Goal: Task Accomplishment & Management: Use online tool/utility

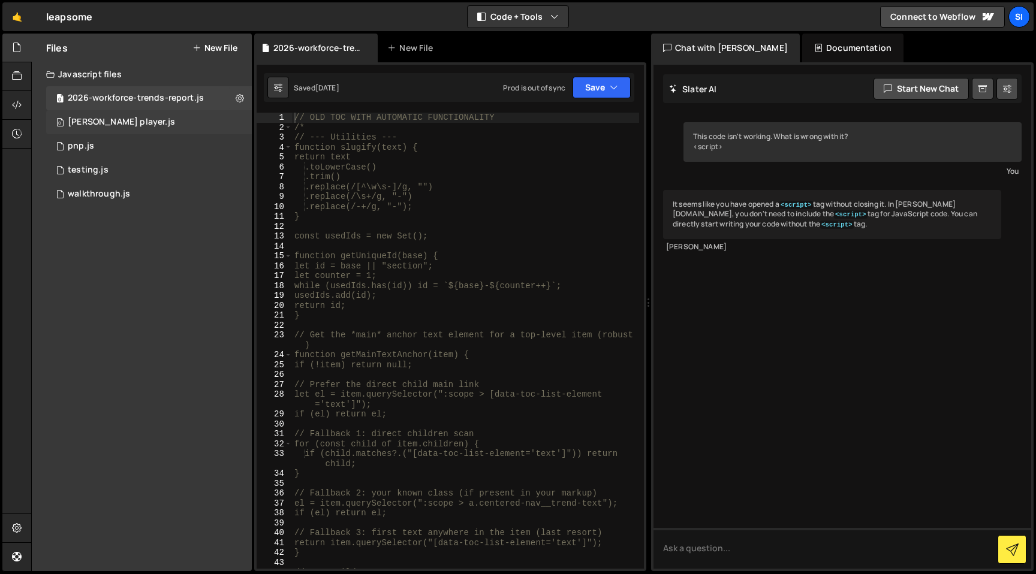
click at [186, 123] on div "0 [PERSON_NAME] player.js 0" at bounding box center [149, 122] width 206 height 24
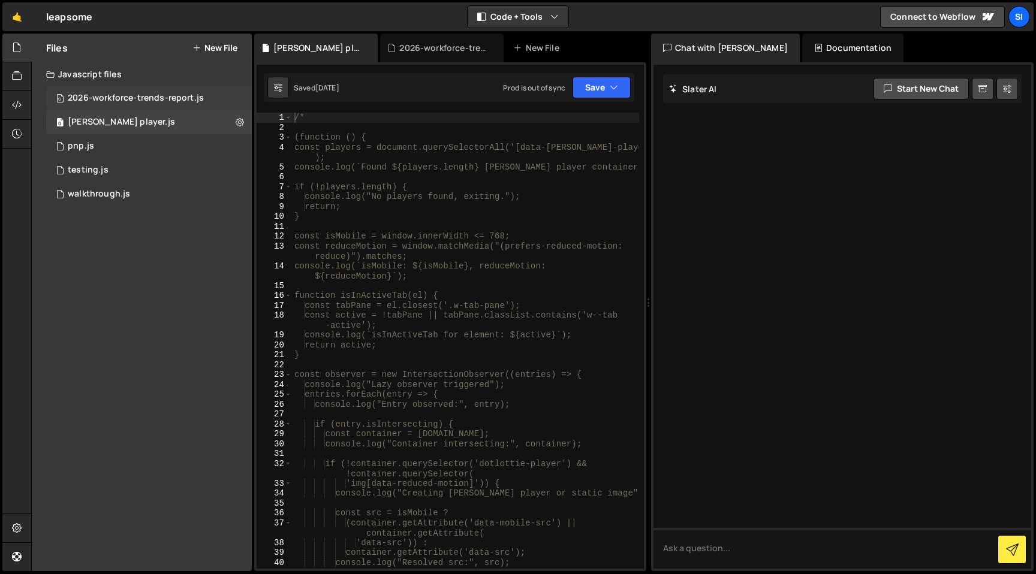
click at [185, 104] on div "0 2026-workforce-trends-report.js 0" at bounding box center [149, 98] width 206 height 24
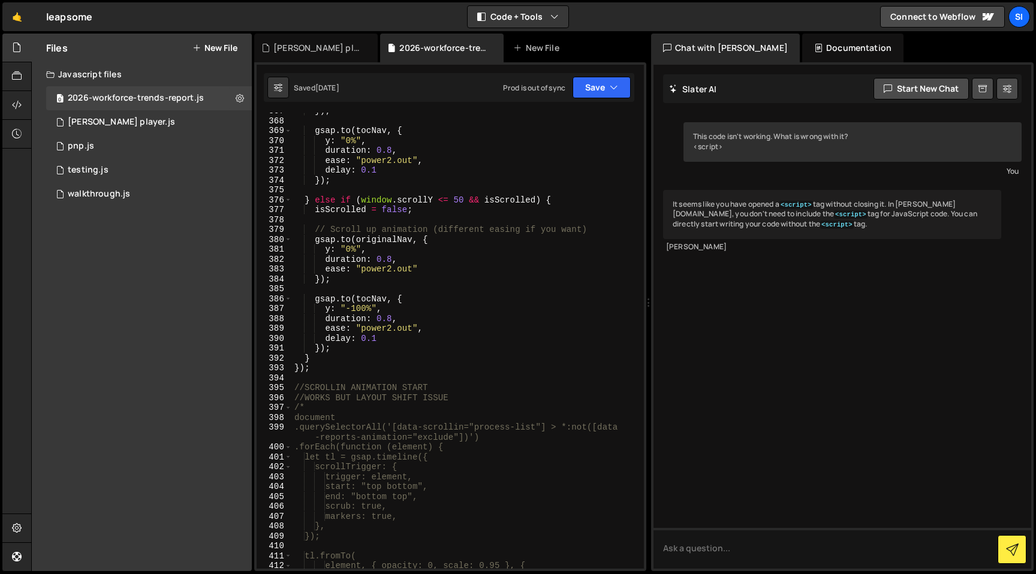
scroll to position [3850, 0]
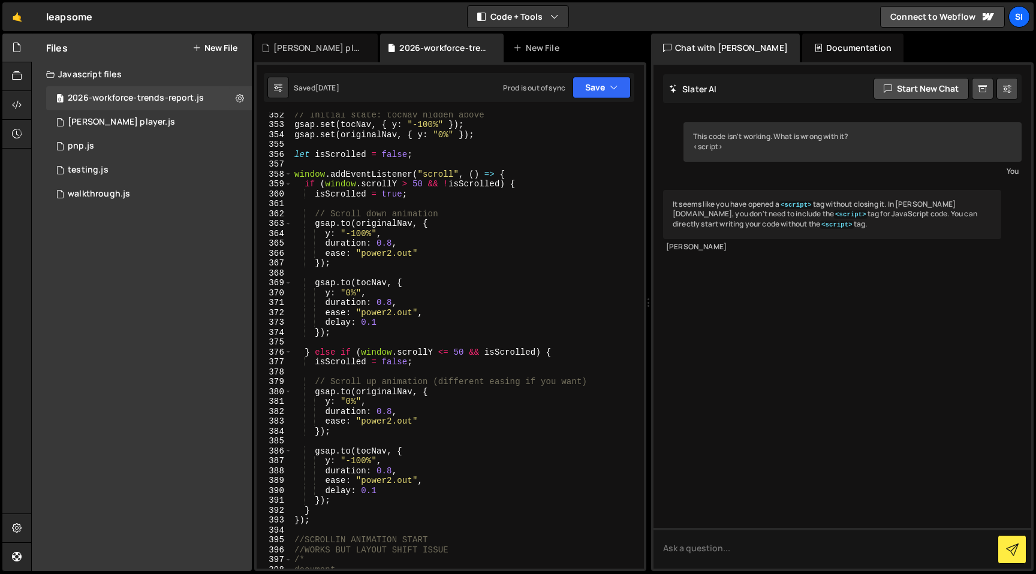
click at [607, 110] on div "352 353 354 355 356 357 358 359 360 361 362 363 364 365 366 367 368 369 370 371…" at bounding box center [450, 316] width 392 height 509
click at [611, 92] on icon "button" at bounding box center [614, 88] width 8 height 12
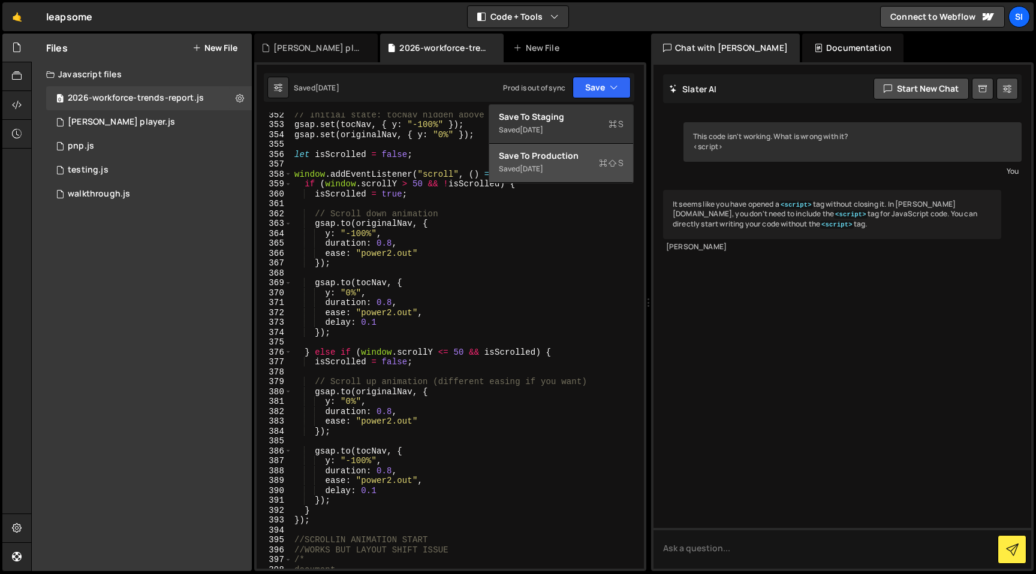
click at [582, 165] on div "Saved [DATE]" at bounding box center [561, 169] width 125 height 14
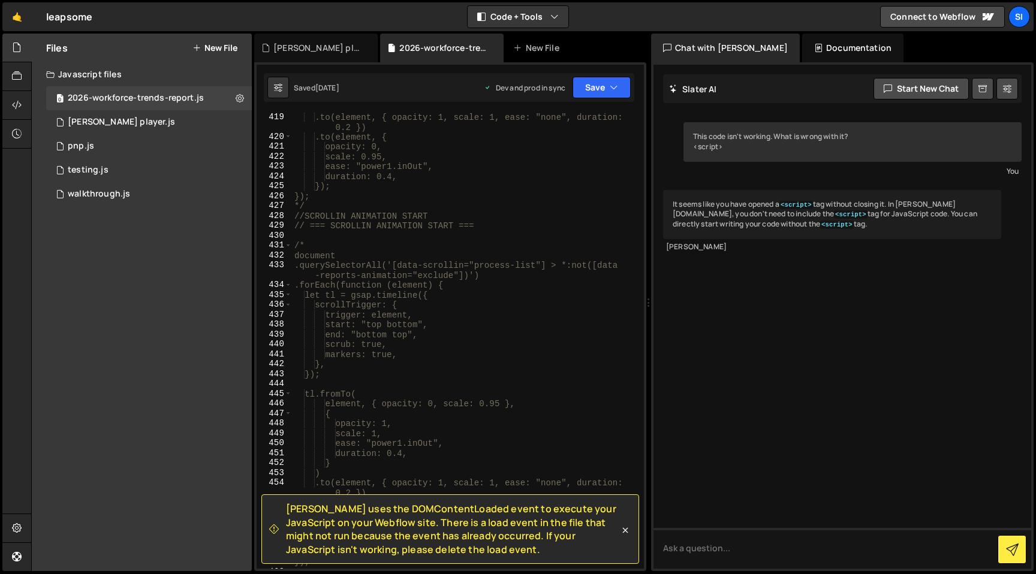
scroll to position [5028, 0]
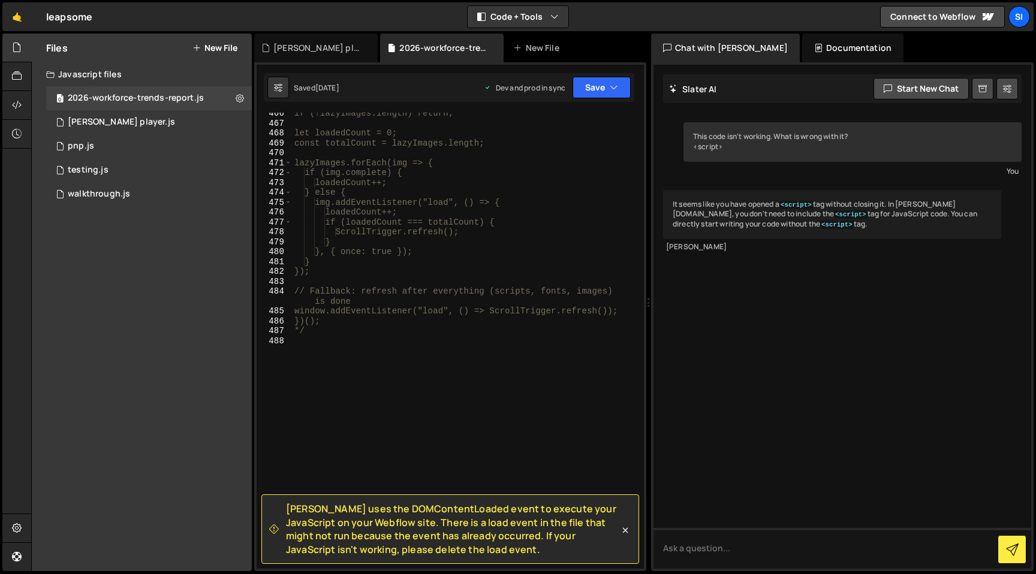
click at [481, 375] on div "if (!lazyImages.length) return; let loadedCount = 0; const totalCount = lazyIma…" at bounding box center [465, 346] width 347 height 476
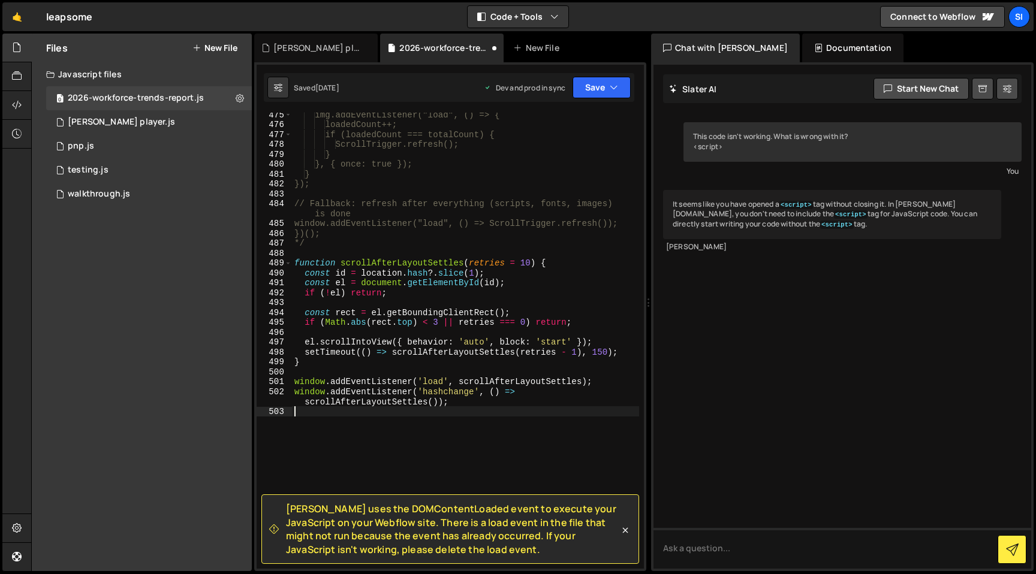
scroll to position [5186, 0]
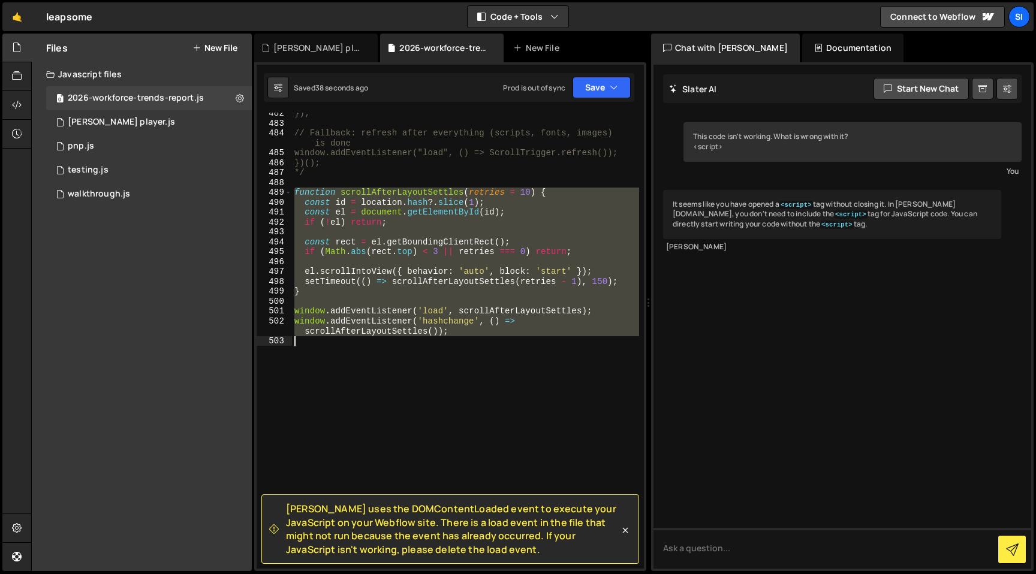
drag, startPoint x: 296, startPoint y: 192, endPoint x: 358, endPoint y: 500, distance: 314.8
click at [358, 65] on div "[PERSON_NAME] uses the DOMContentLoaded event to execute your JavaScript on you…" at bounding box center [450, 65] width 387 height 0
type textarea "window.addEventListener('hashchange', () => scrollAfterLayoutSettles());"
paste textarea
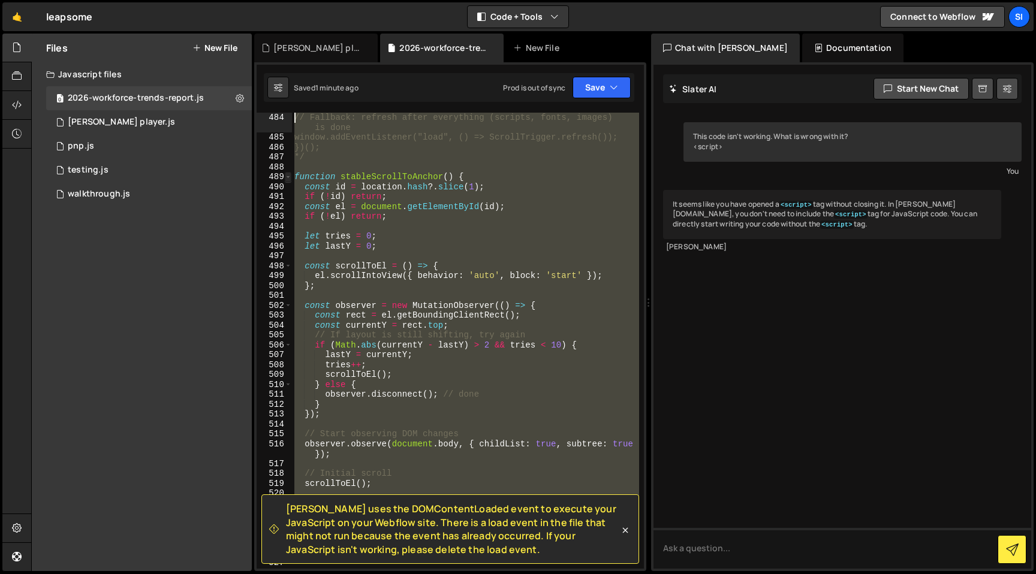
scroll to position [5202, 0]
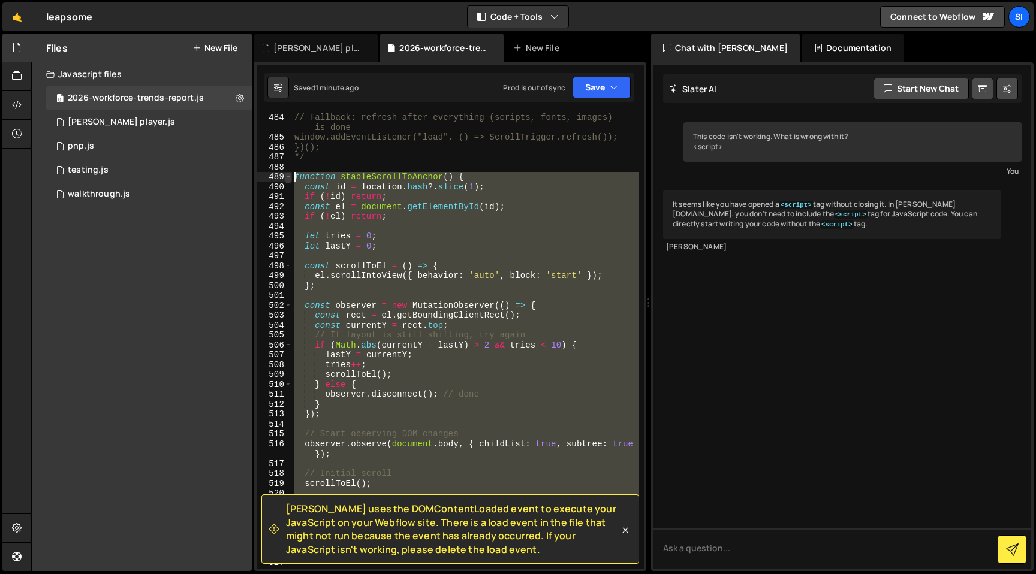
drag, startPoint x: 389, startPoint y: 428, endPoint x: 286, endPoint y: 173, distance: 275.3
click at [286, 173] on div "484 485 486 487 488 489 490 491 492 493 494 495 496 497 498 499 500 501 502 503…" at bounding box center [450, 341] width 387 height 456
paste textarea "window.addEventListener('hashchange', () => scrollAfterLayoutSettles()"
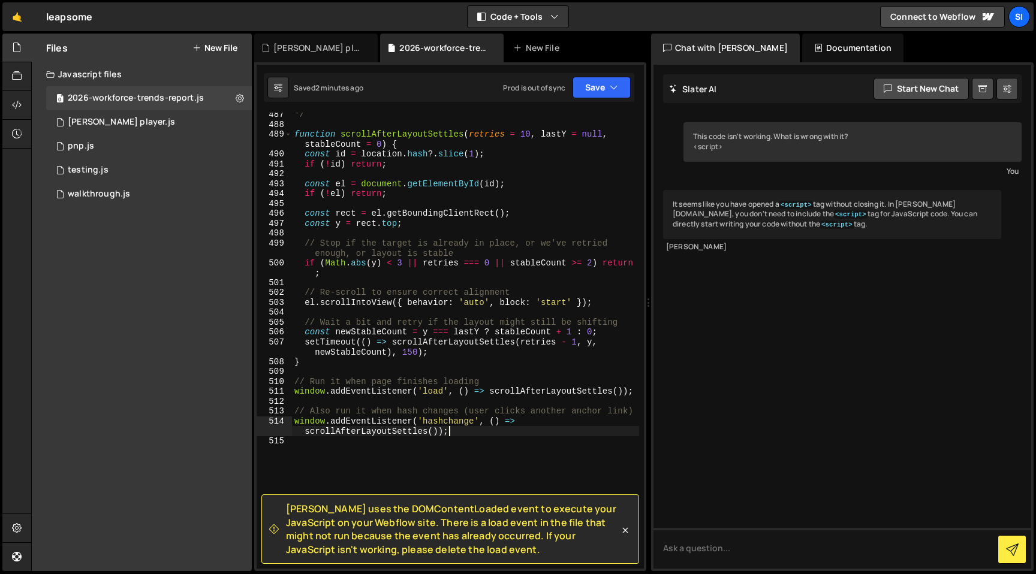
scroll to position [5148, 0]
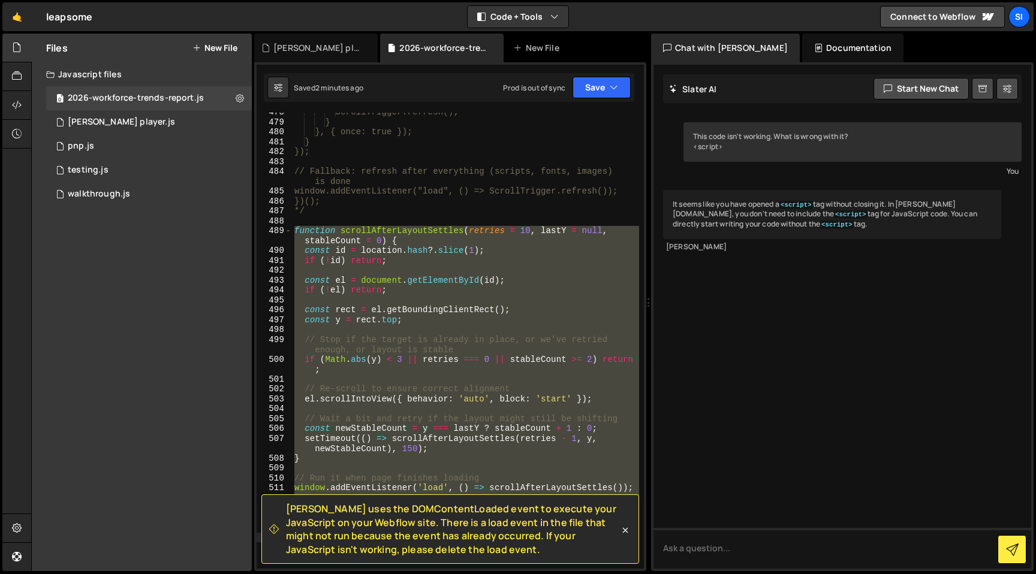
drag, startPoint x: 296, startPoint y: 230, endPoint x: 358, endPoint y: 574, distance: 349.6
click at [358, 574] on div "Hold on a sec... Are you certain you wish to leave this page? Any changes you'v…" at bounding box center [518, 287] width 1036 height 574
type textarea "window.addEventListener('hashchange', () => scrollAfterLayoutSettles());"
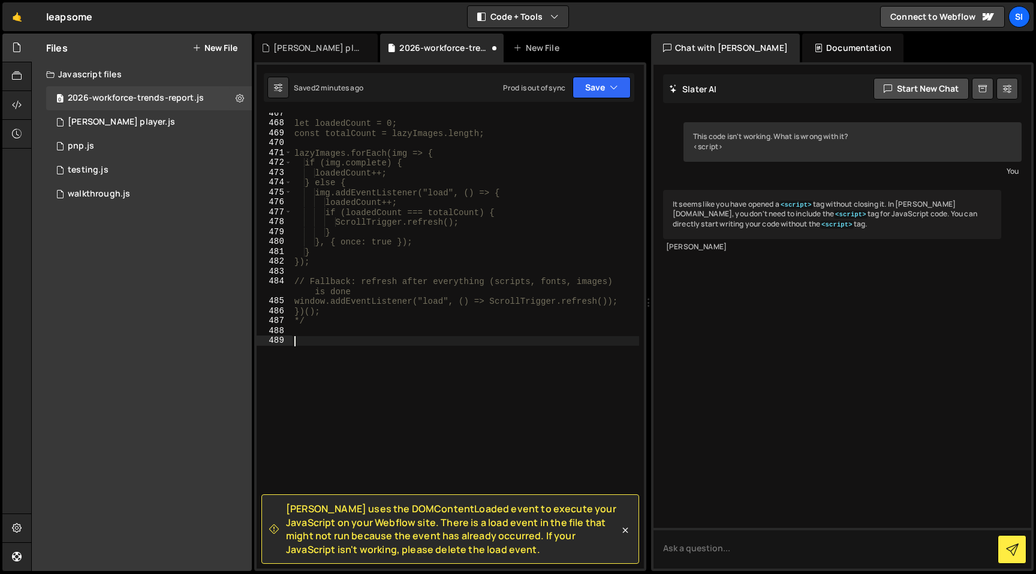
paste textarea "})();"
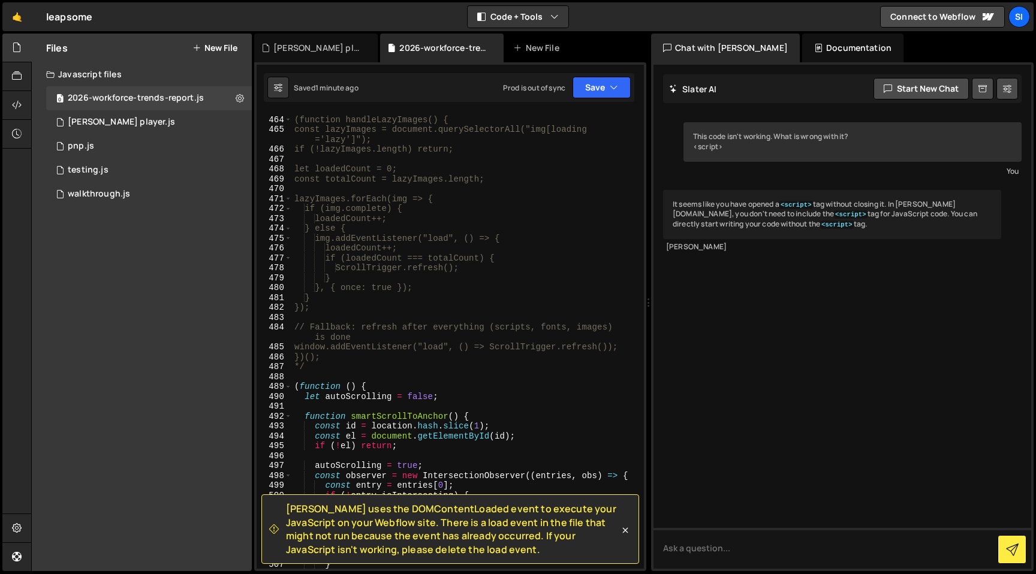
scroll to position [5219, 0]
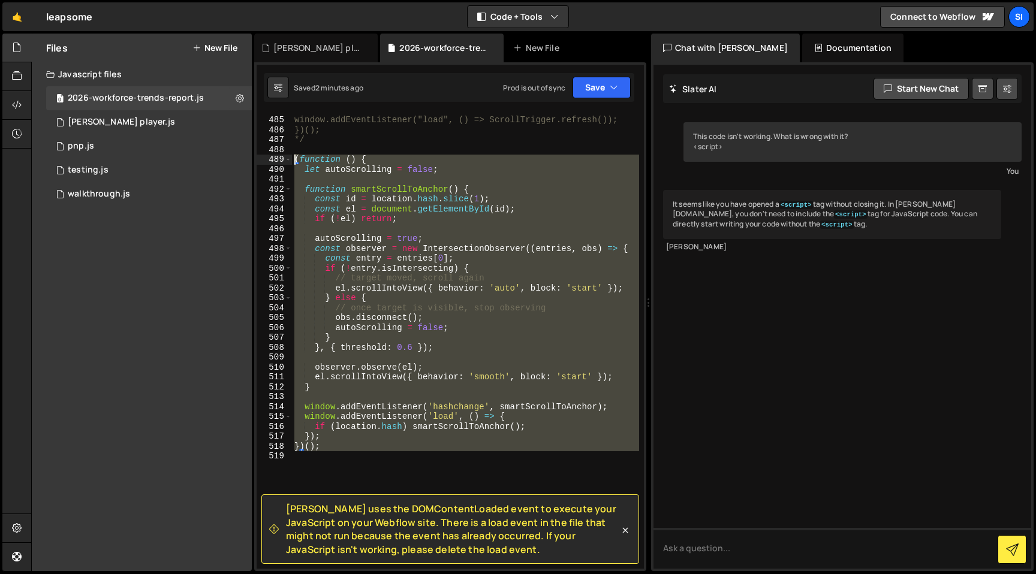
drag, startPoint x: 391, startPoint y: 454, endPoint x: 291, endPoint y: 162, distance: 308.6
click at [291, 162] on div "})(); 484 485 486 487 488 489 490 491 492 493 494 495 496 497 498 499 500 501 5…" at bounding box center [450, 341] width 387 height 456
type textarea "(function () { let autoScrolling = false;"
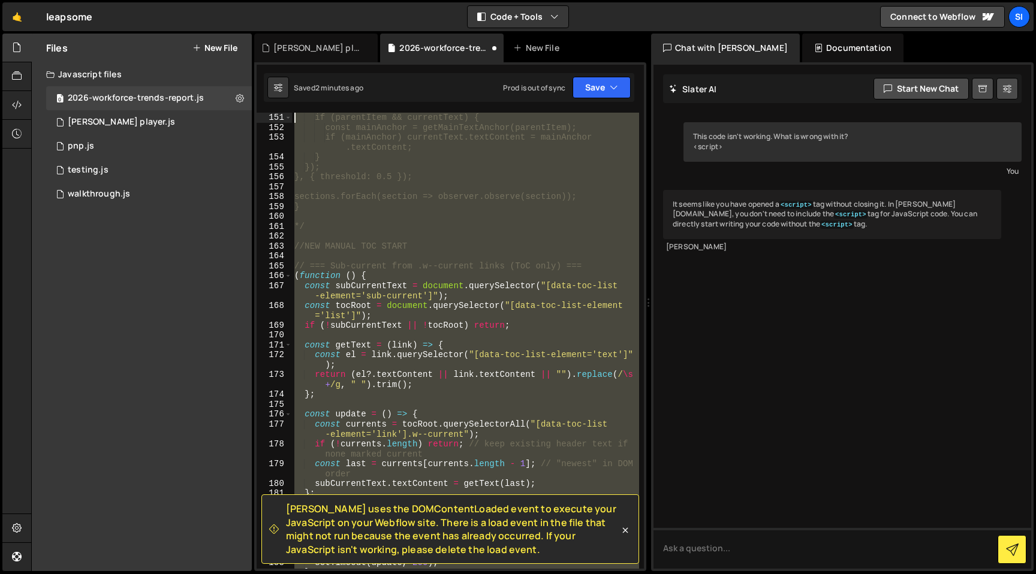
scroll to position [1592, 0]
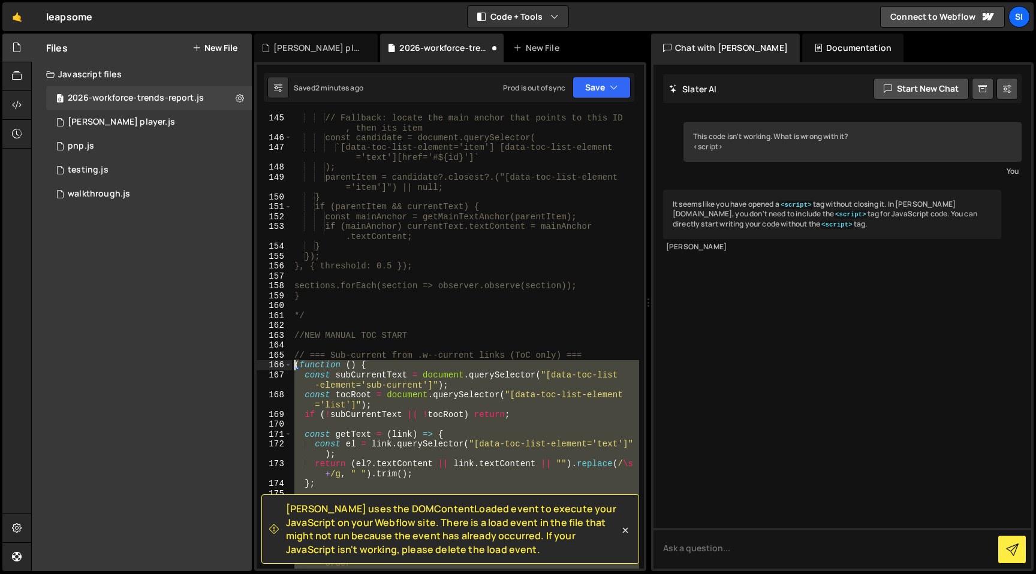
drag, startPoint x: 399, startPoint y: 424, endPoint x: 277, endPoint y: 360, distance: 136.7
click at [277, 360] on div "145 146 147 148 149 150 151 152 153 154 155 156 157 158 159 160 161 162 163 164…" at bounding box center [450, 341] width 387 height 456
type textarea "(function () { const subCurrentText = document.querySelector("[data-toc-list-el…"
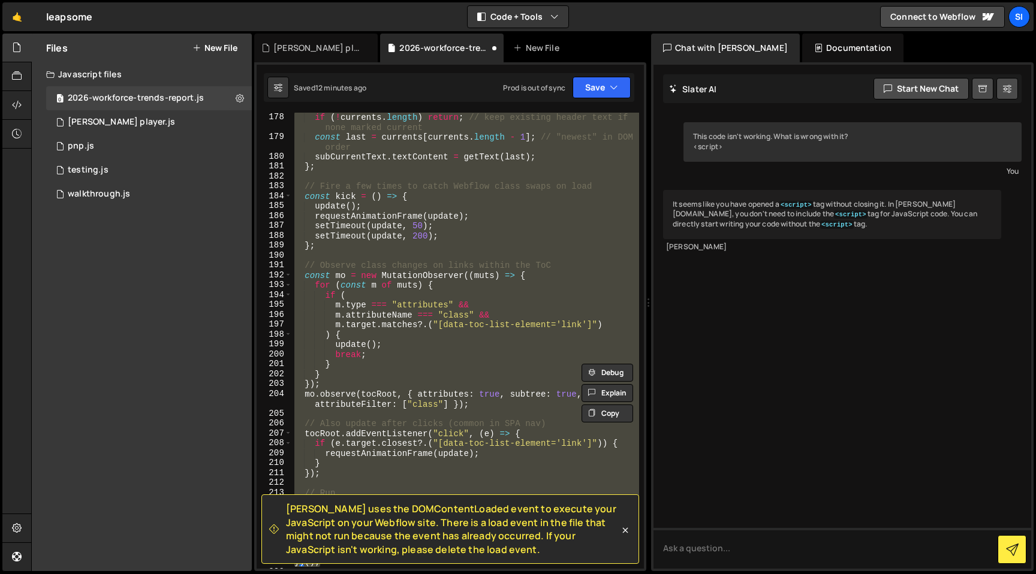
scroll to position [2234, 0]
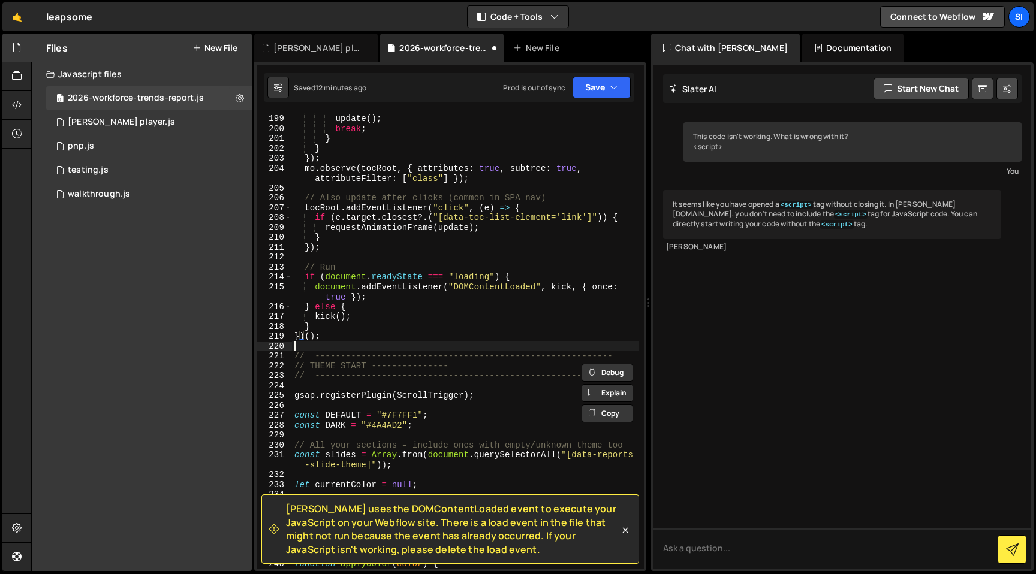
click at [399, 351] on div ") { update ( ) ; break ; } } }) ; mo . observe ( [PERSON_NAME] , { attributes :…" at bounding box center [465, 342] width 347 height 476
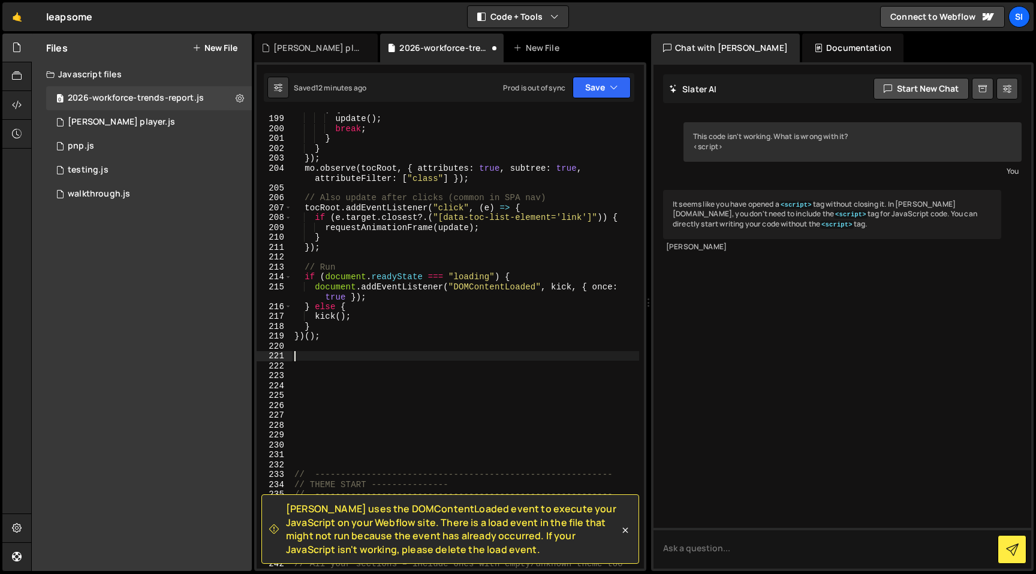
click at [381, 356] on div ") { update ( ) ; break ; } } }) ; mo . observe ( [PERSON_NAME] , { attributes :…" at bounding box center [465, 347] width 347 height 486
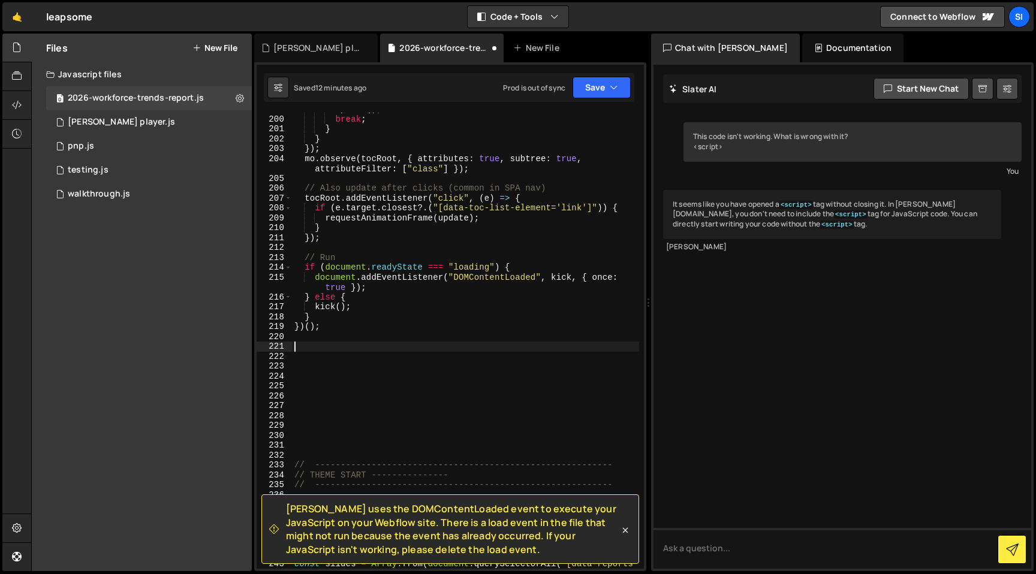
click at [363, 373] on div "update ( ) ; break ; } } }) ; mo . observe ( [PERSON_NAME] , { attributes : tru…" at bounding box center [465, 347] width 347 height 486
type textarea "//UPDATED VERSION OF TOC WITH SCROLL CHECK"
paste textarea "// ----------------------------------------------------------"
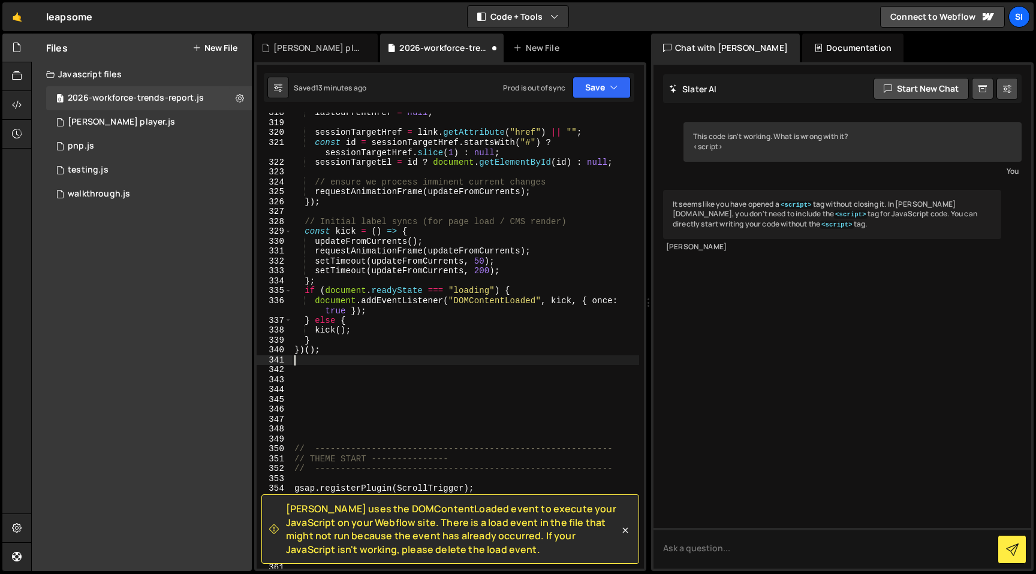
scroll to position [3652, 0]
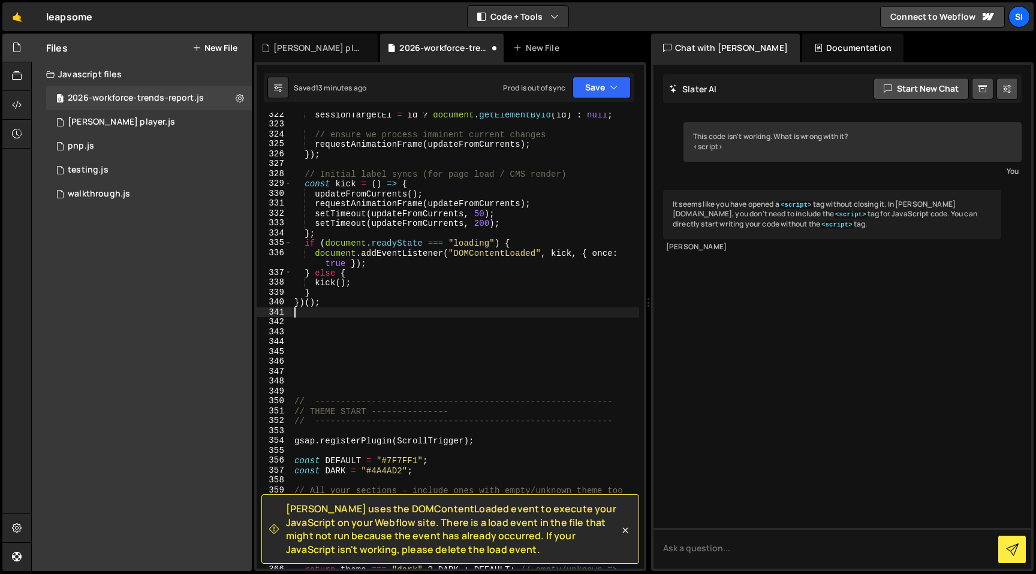
click at [414, 399] on div "sessionTargetEl = id ? document . getElementById ( id ) : null ; // ensure we p…" at bounding box center [465, 353] width 347 height 486
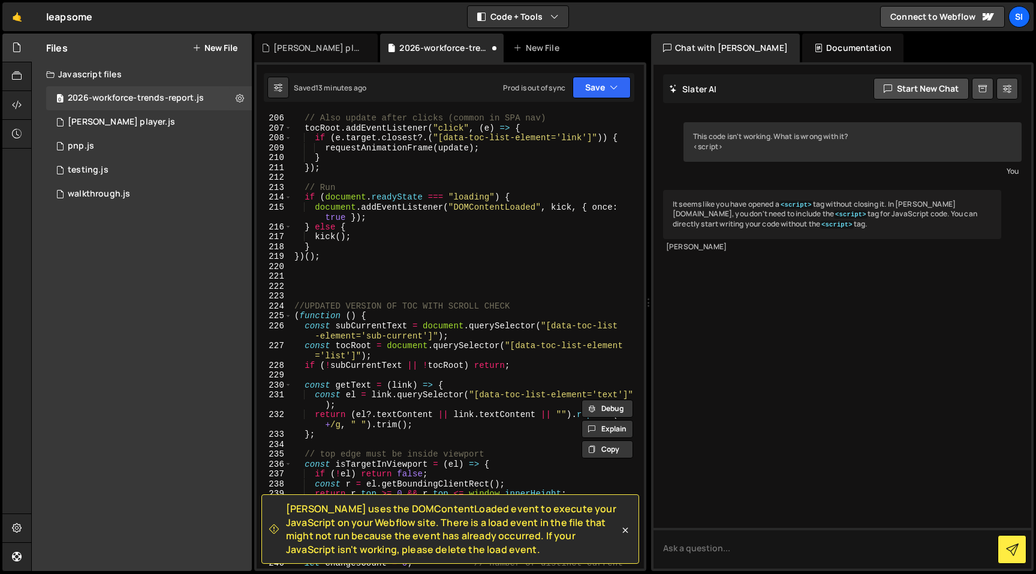
scroll to position [2313, 0]
click at [548, 302] on div "// Also update after clicks (common in SPA nav) tocRoot . addEventListener ( "c…" at bounding box center [465, 347] width 347 height 486
type textarea "//UPDATED VERSION OF TOC WITH SCROLL CHECK"
paste textarea "//UPDATED VERSION OF TOC WITH SCROLL CHECK"
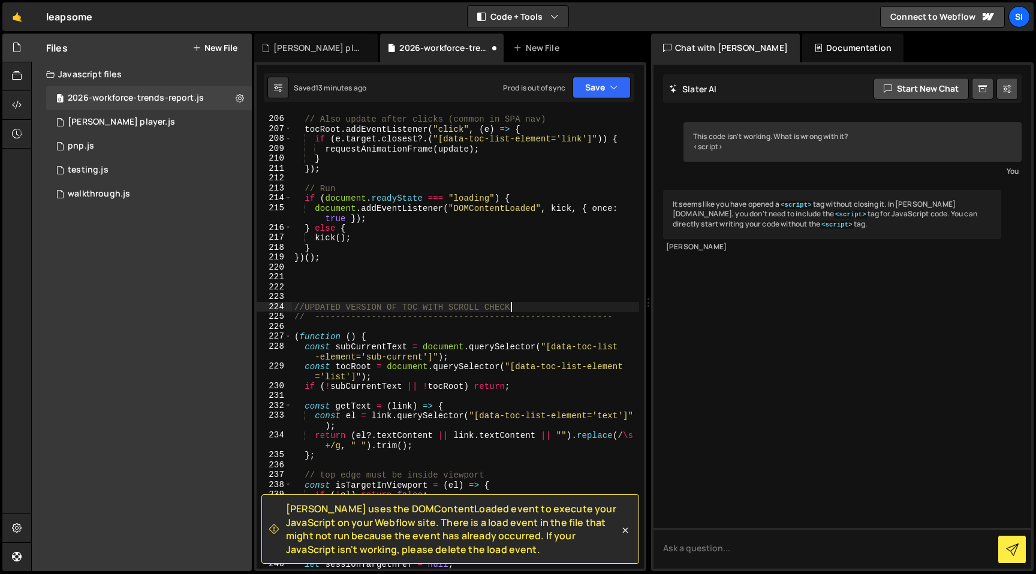
click at [511, 302] on div "// Also update after clicks (common in SPA nav) tocRoot . addEventListener ( "c…" at bounding box center [465, 342] width 347 height 476
type textarea "//UPDATED VERSION OF TOC WITH SCROLL CHECK"
click at [525, 287] on div "// Also update after clicks (common in SPA nav) tocRoot . addEventListener ( "c…" at bounding box center [465, 342] width 347 height 476
paste textarea "// ----------------------------------------------------------"
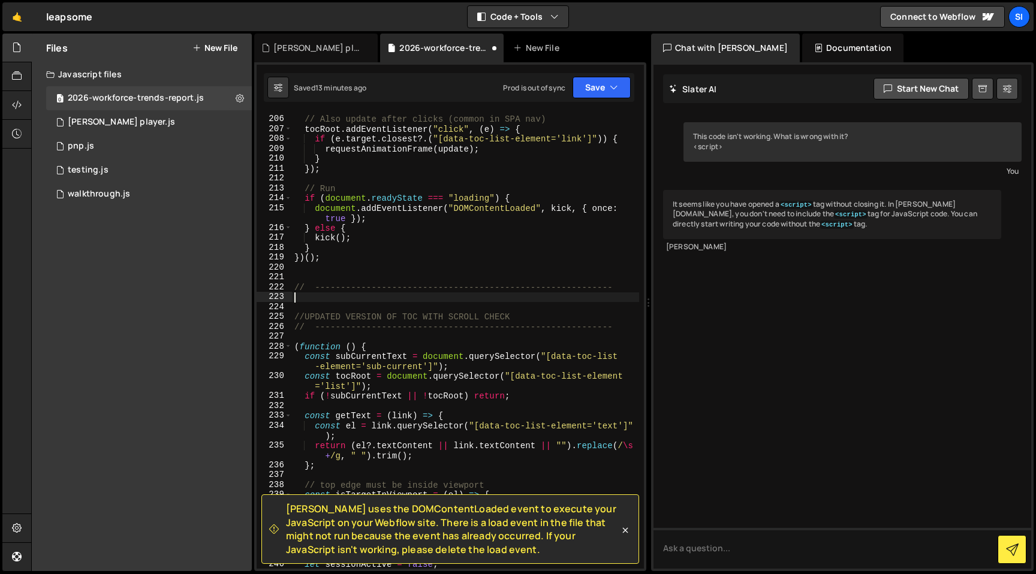
type textarea "// ----------------------------------------------------------"
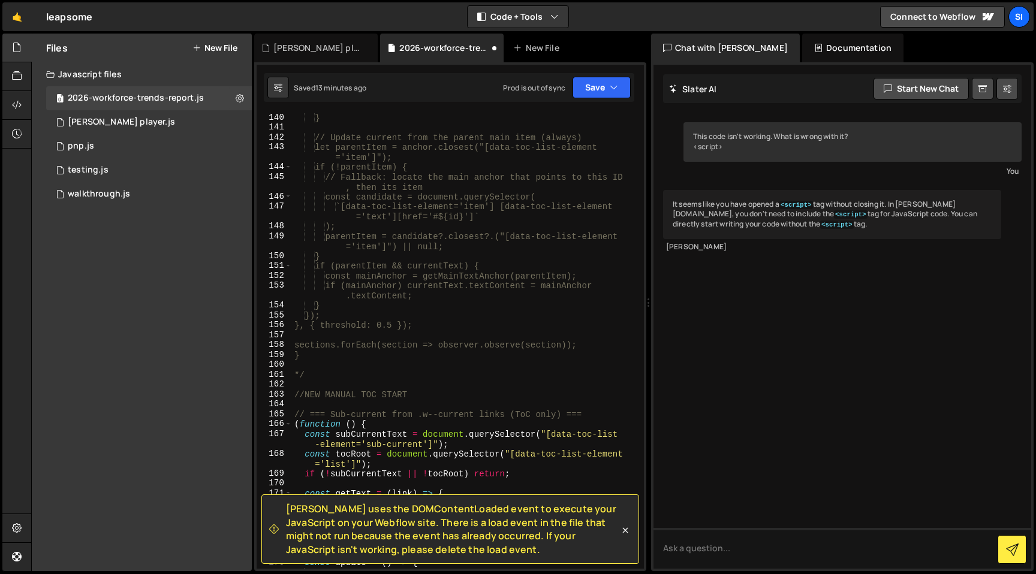
scroll to position [1533, 0]
click at [460, 408] on div "} // Update current from the parent main item (always) let parentItem = anchor.…" at bounding box center [465, 356] width 347 height 486
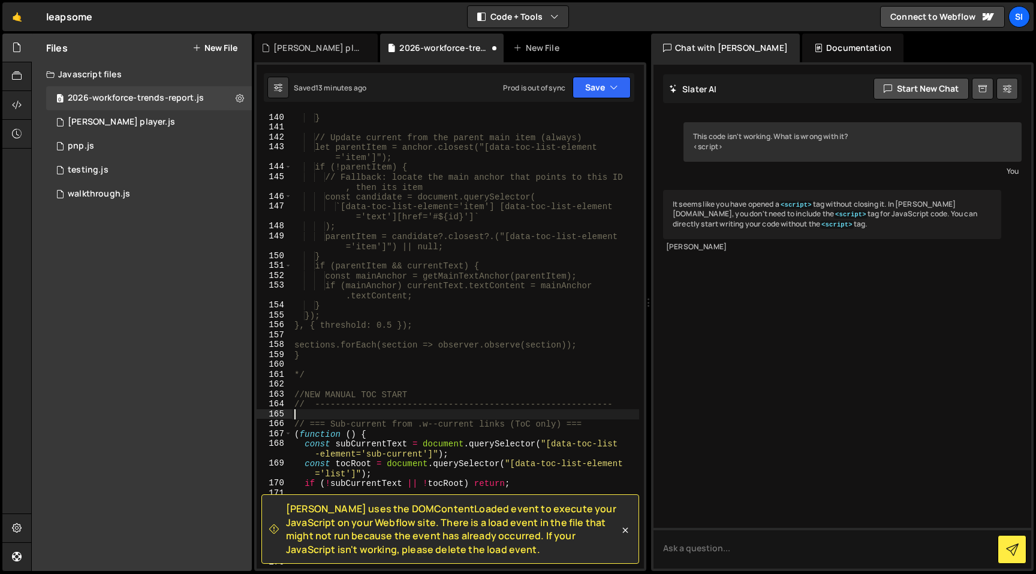
click at [458, 386] on div "} // Update current from the parent main item (always) let parentItem = anchor.…" at bounding box center [465, 356] width 347 height 486
paste textarea "// ----------------------------------------------------------"
click at [475, 379] on div "} // Update current from the parent main item (always) let parentItem = anchor.…" at bounding box center [465, 356] width 347 height 486
type textarea "*/"
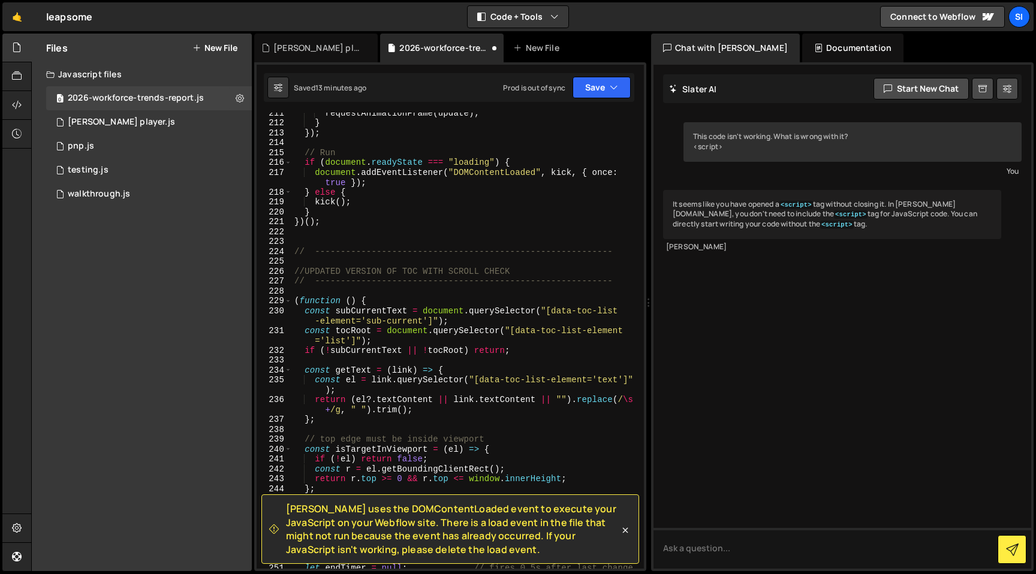
scroll to position [2366, 0]
click at [355, 265] on div "requestAnimationFrame ( update ) ; } }) ; // Run if ( document . readyState ===…" at bounding box center [465, 353] width 347 height 486
click at [362, 255] on div "requestAnimationFrame ( update ) ; } }) ; // Run if ( document . readyState ===…" at bounding box center [465, 353] width 347 height 486
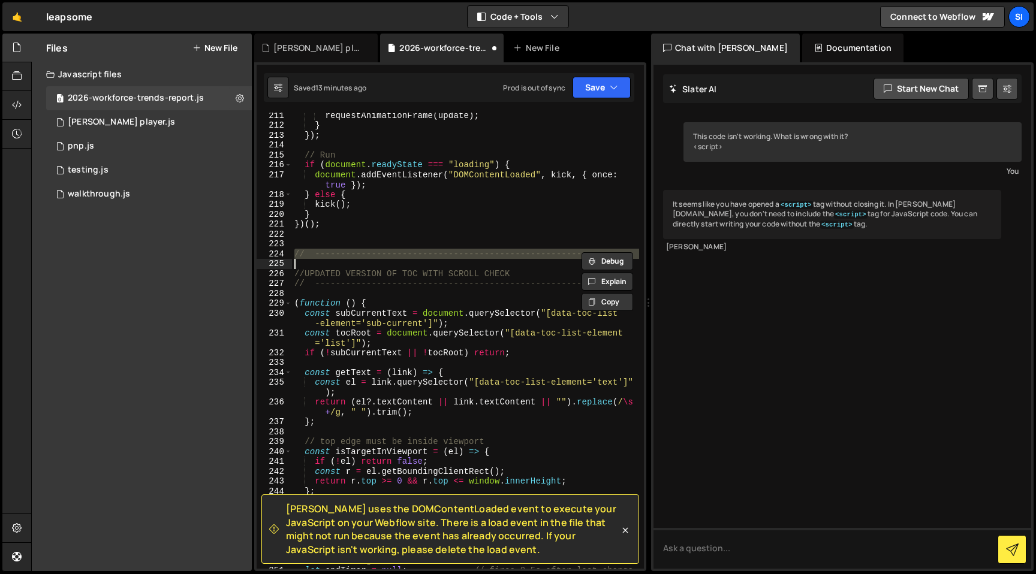
click at [362, 255] on div "requestAnimationFrame ( update ) ; } }) ; // Run if ( document . readyState ===…" at bounding box center [465, 353] width 347 height 486
click at [362, 255] on div "requestAnimationFrame ( update ) ; } }) ; // Run if ( document . readyState ===…" at bounding box center [465, 341] width 347 height 456
type textarea "// ----------------------------------------------------------"
click at [362, 255] on div "requestAnimationFrame ( update ) ; } }) ; // Run if ( document . readyState ===…" at bounding box center [465, 353] width 347 height 486
click at [353, 266] on div "requestAnimationFrame ( update ) ; } }) ; // Run if ( document . readyState ===…" at bounding box center [465, 353] width 347 height 486
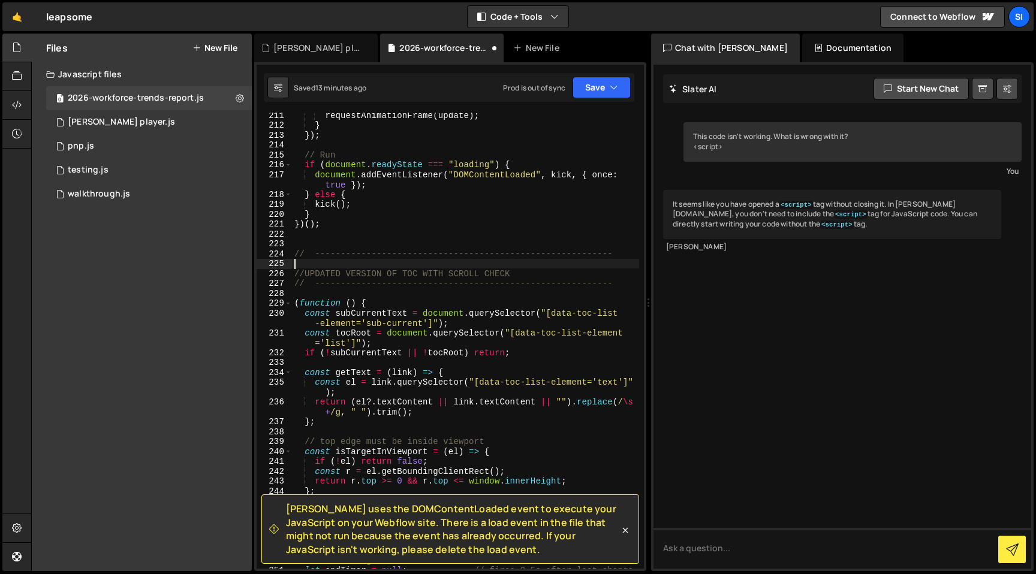
type textarea "// ----------------------------------------------------------"
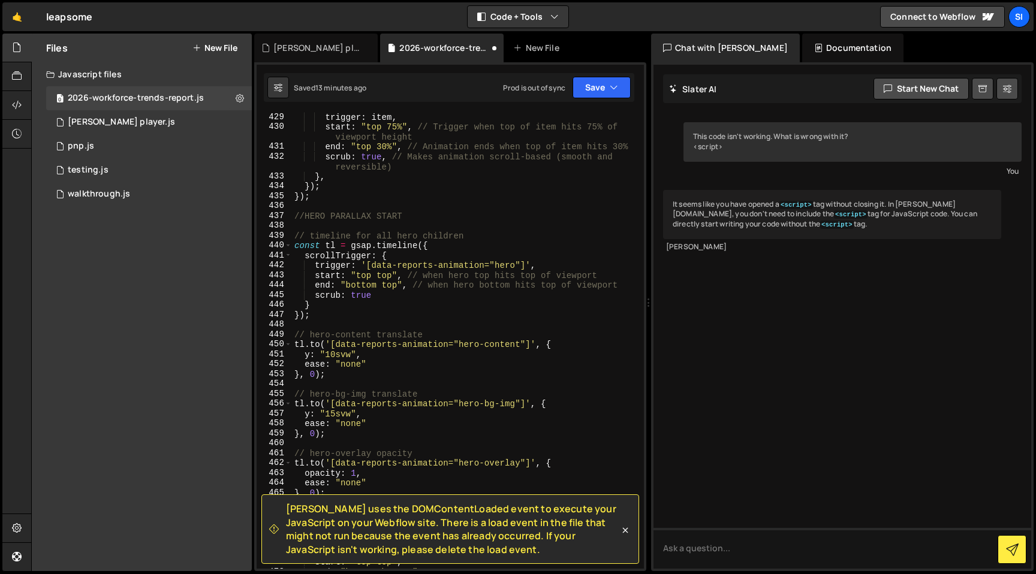
scroll to position [4758, 0]
click at [346, 207] on div "trigger : item , start : "top 75%" , // Trigger when top of item hits 75% of vi…" at bounding box center [465, 349] width 347 height 476
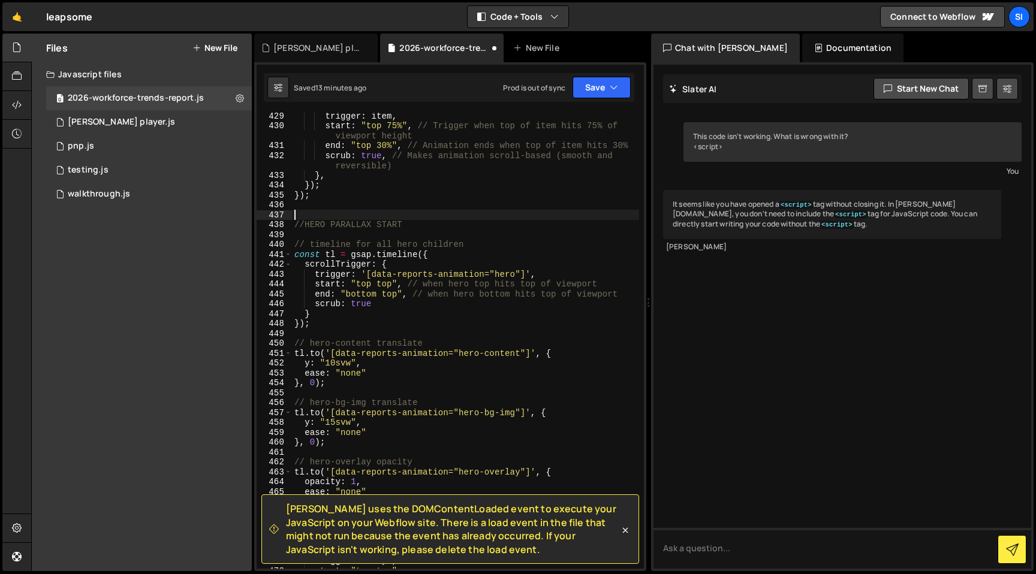
paste textarea "// ----------------------------------------------------------"
type textarea "// ----------------------------------------------------------"
click at [333, 231] on div "trigger : item , start : "top 75%" , // Trigger when top of item hits 75% of vi…" at bounding box center [465, 349] width 347 height 476
paste textarea "// ----------------------------------------------------------"
type textarea "// ----------------------------------------------------------"
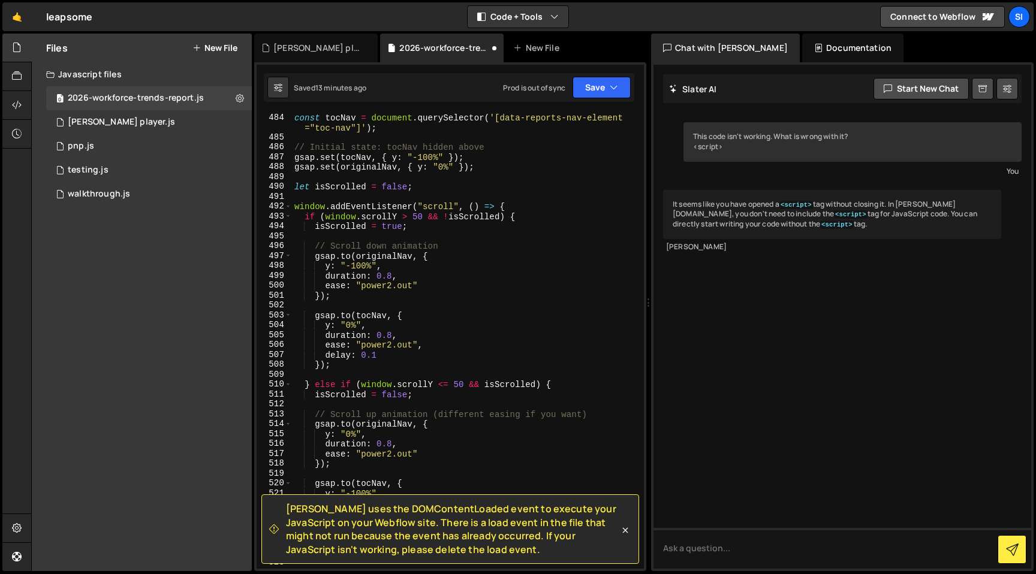
scroll to position [5143, 0]
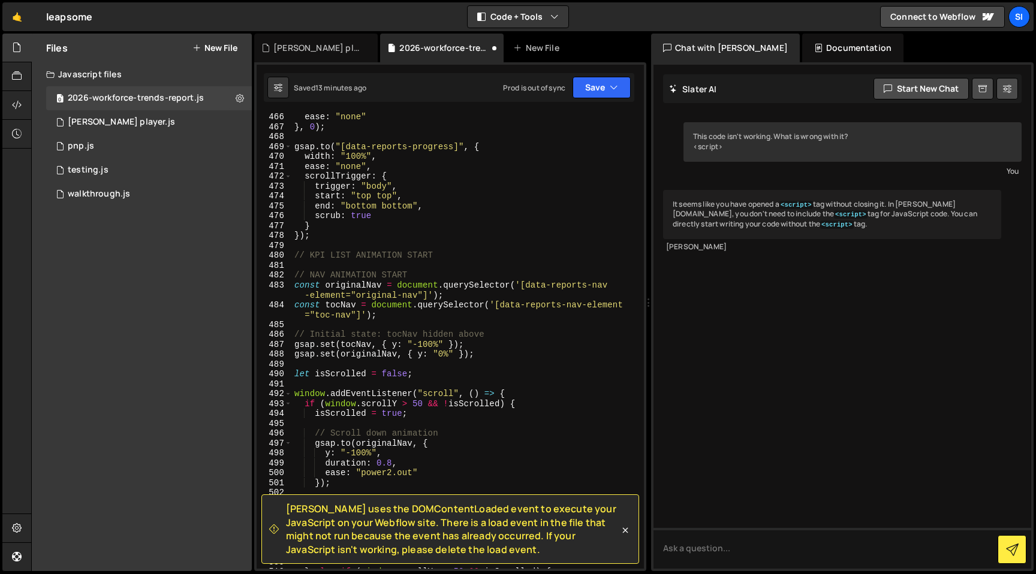
click at [340, 240] on div "ease : "none" } , 0 ) ; gsap . to ( "[data-reports-progress]" , { width : "100%…" at bounding box center [465, 350] width 347 height 476
type textarea "});"
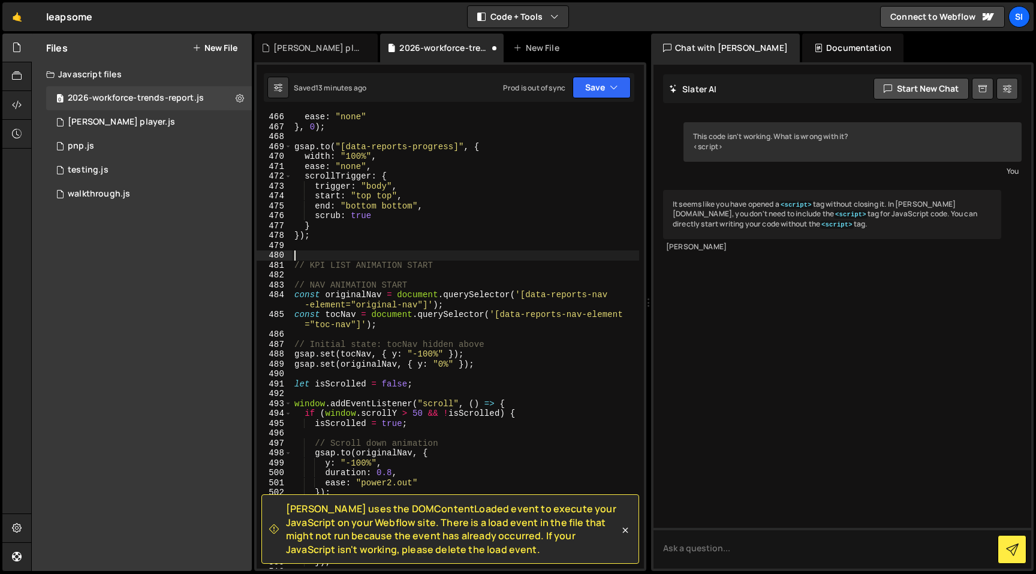
click at [331, 255] on div "ease : "none" } , 0 ) ; gsap . to ( "[data-reports-progress]" , { width : "100%…" at bounding box center [465, 350] width 347 height 476
paste textarea "// ----------------------------------------------------------"
type textarea "// ----------------------------------------------------------"
click at [338, 277] on div "ease : "none" } , 0 ) ; gsap . to ( "[data-reports-progress]" , { width : "100%…" at bounding box center [465, 350] width 347 height 476
paste textarea "// ----------------------------------------------------------"
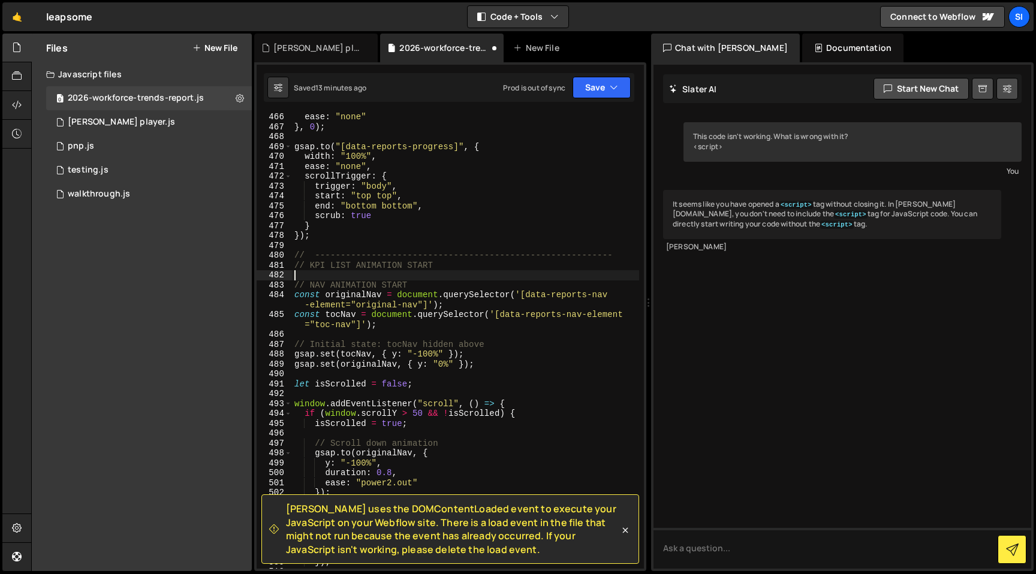
type textarea "// ----------------------------------------------------------"
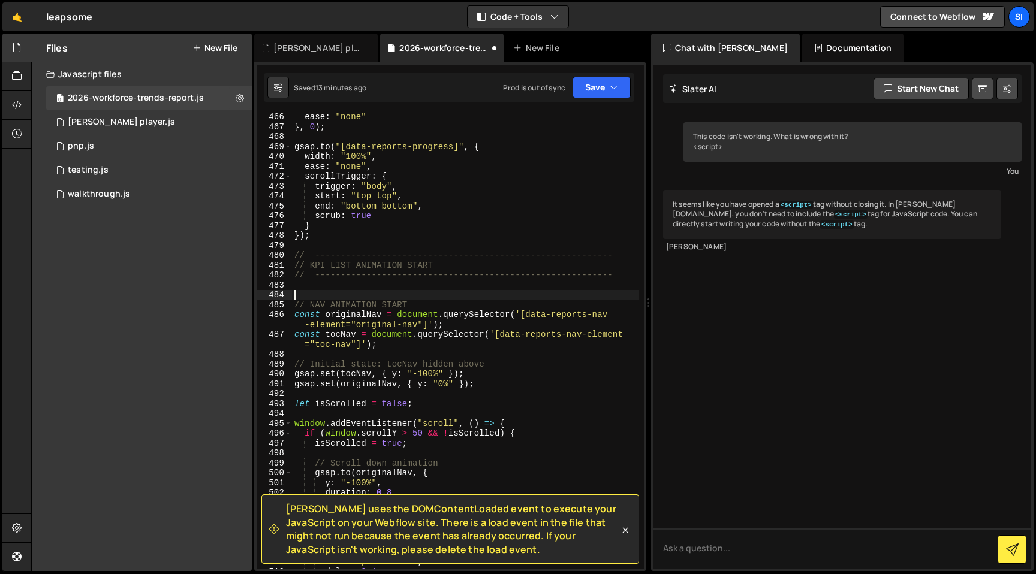
paste textarea "// ----------------------------------------------------------"
click at [424, 303] on div "ease : "none" } , 0 ) ; gsap . to ( "[data-reports-progress]" , { width : "100%…" at bounding box center [465, 350] width 347 height 476
type textarea "// NAV ANIMATION START"
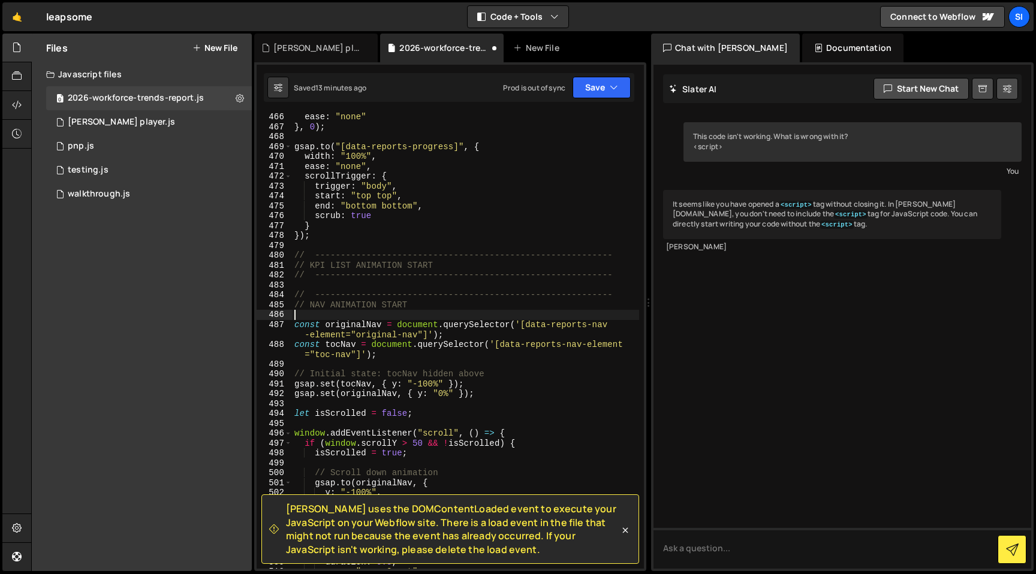
paste textarea "// ----------------------------------------------------------"
type textarea "// ----------------------------------------------------------"
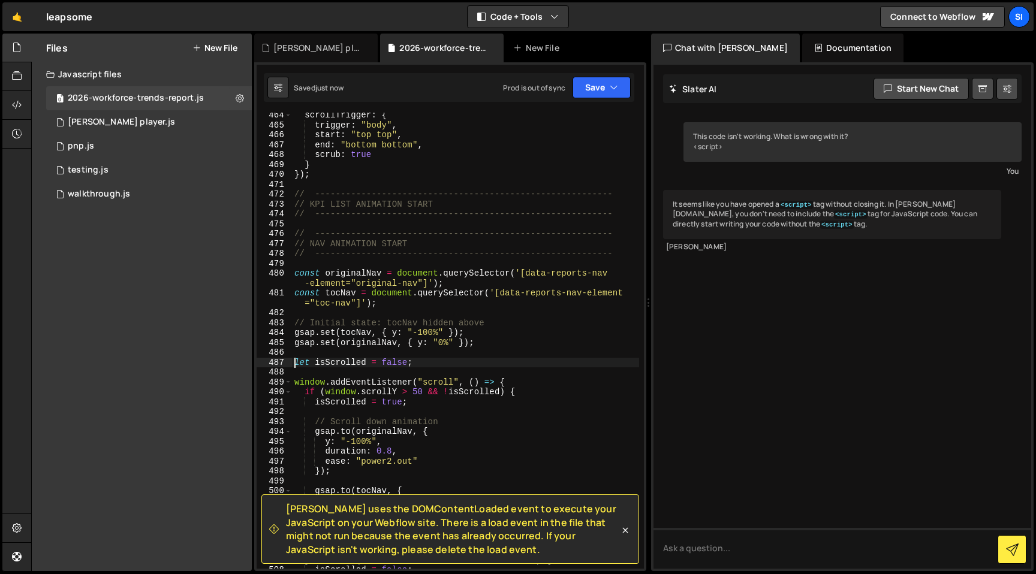
scroll to position [5124, 0]
type textarea "let isScrolled = false;"
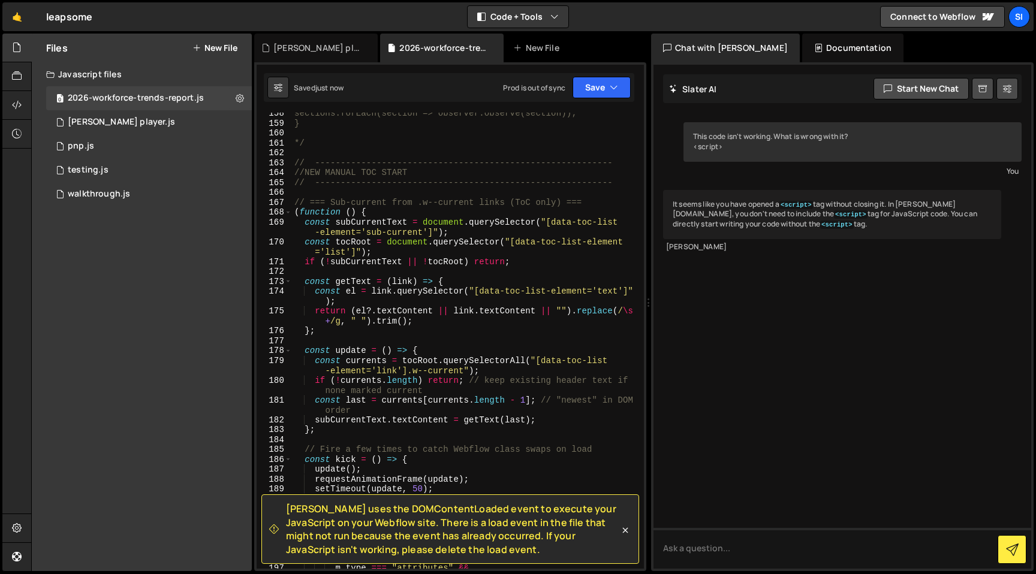
scroll to position [1738, 0]
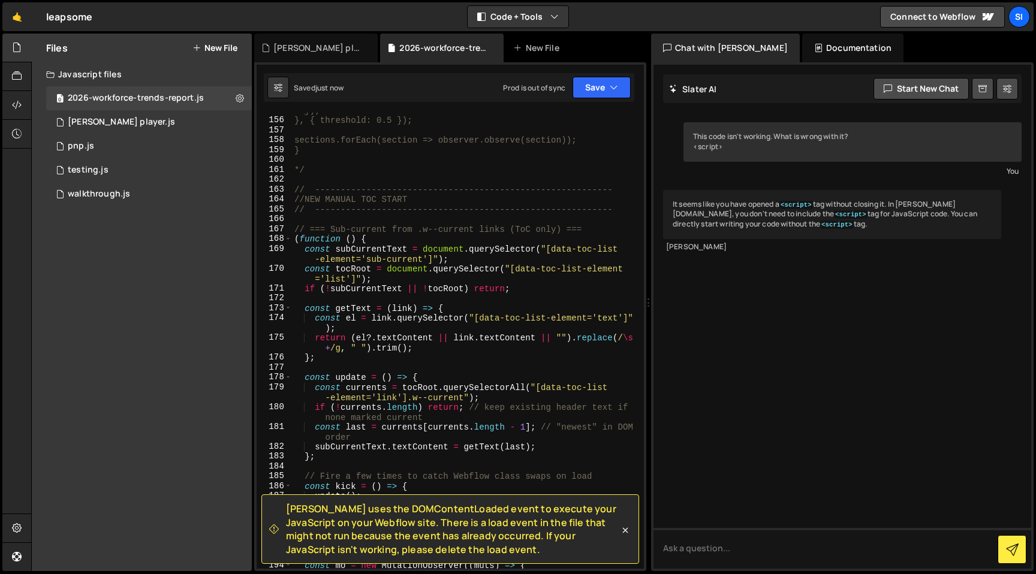
click at [615, 224] on div "}); }, { threshold: 0.5 }); sections.forEach(section => observer.observe(sectio…" at bounding box center [465, 343] width 347 height 476
type textarea "/*"
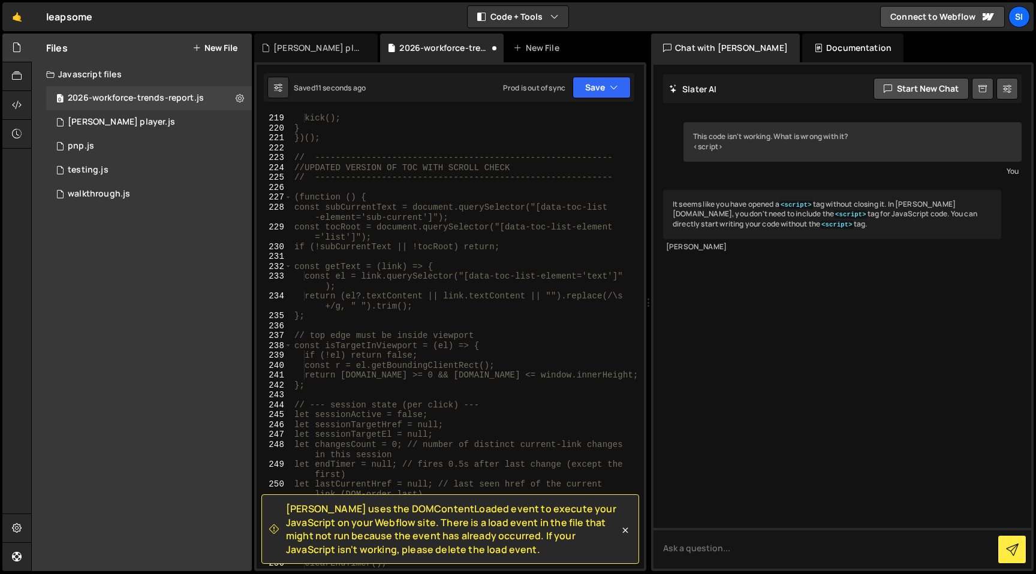
scroll to position [2449, 0]
click at [489, 152] on div "} else { kick(); } })(); // ---------------------------------------------------…" at bounding box center [465, 345] width 347 height 476
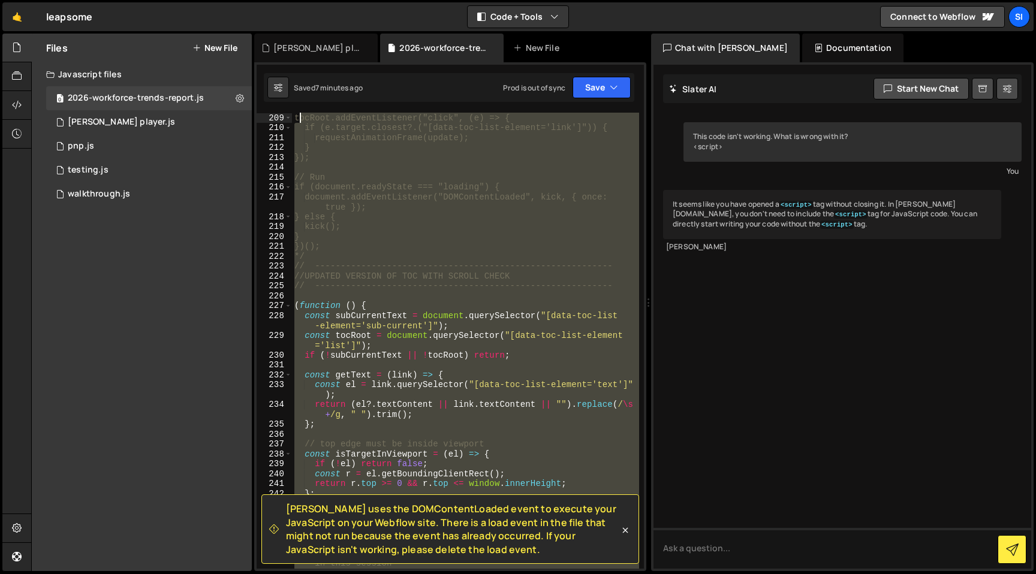
scroll to position [2343, 0]
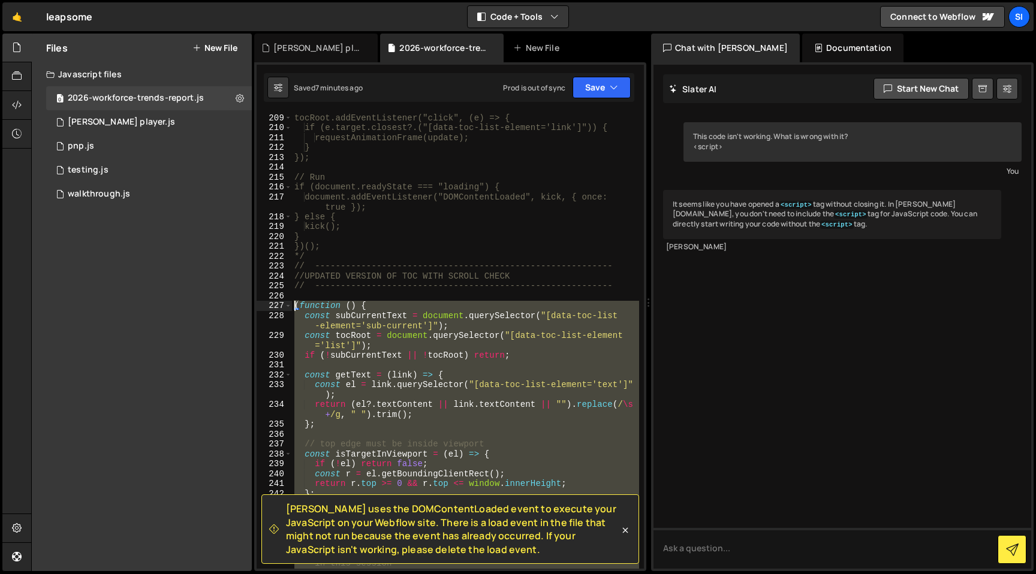
drag, startPoint x: 413, startPoint y: 329, endPoint x: 276, endPoint y: 308, distance: 138.8
click at [276, 308] on div "*/ 209 210 211 212 213 214 215 216 217 218 219 220 221 222 223 224 225 226 227 …" at bounding box center [450, 341] width 387 height 456
type textarea "(function () { const subCurrentText = document.querySelector("[data-toc-list-el…"
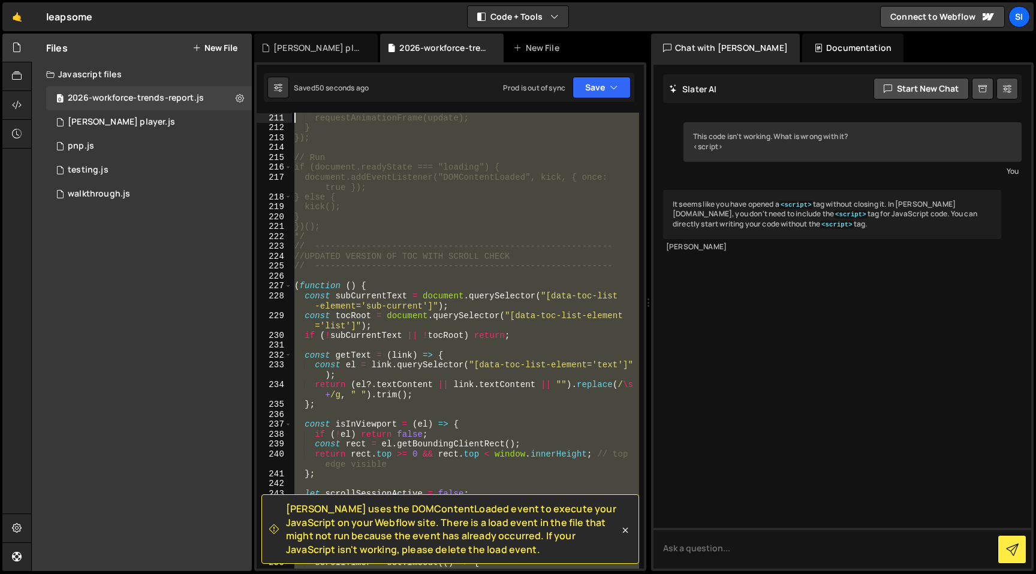
scroll to position [2363, 0]
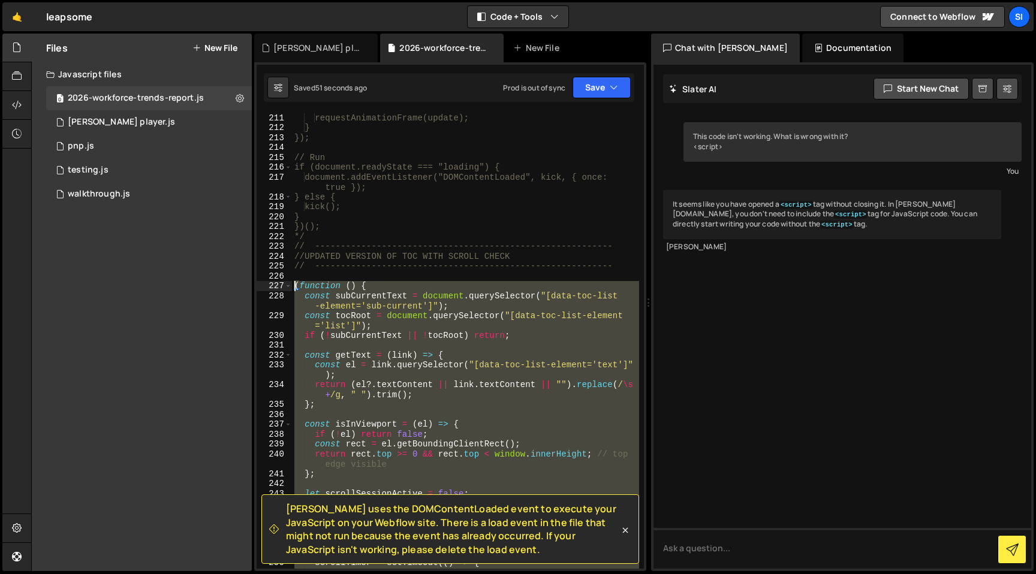
drag, startPoint x: 409, startPoint y: 279, endPoint x: 274, endPoint y: 289, distance: 135.8
click at [274, 288] on div "211 212 213 214 215 216 217 218 219 220 221 222 223 224 225 226 227 228 229 230…" at bounding box center [450, 341] width 387 height 456
type textarea "(function () { const subCurrentText = document.querySelector("[data-toc-list-el…"
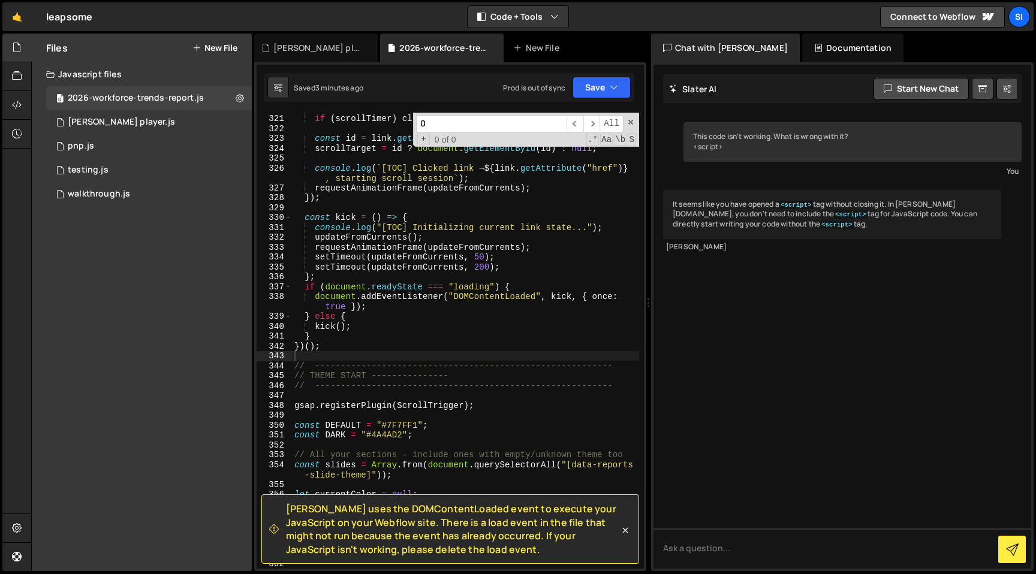
scroll to position [4182, 0]
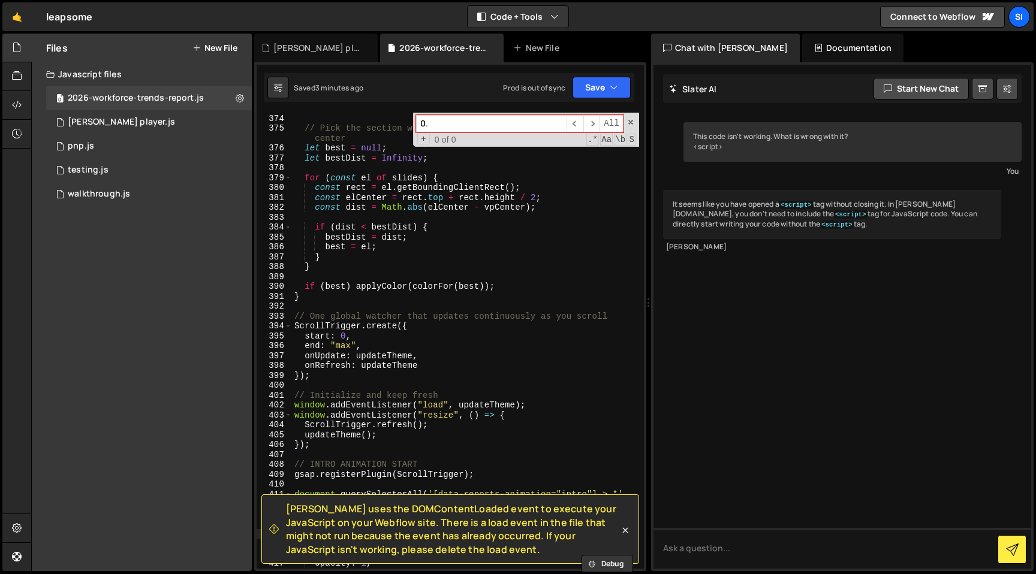
type input "0"
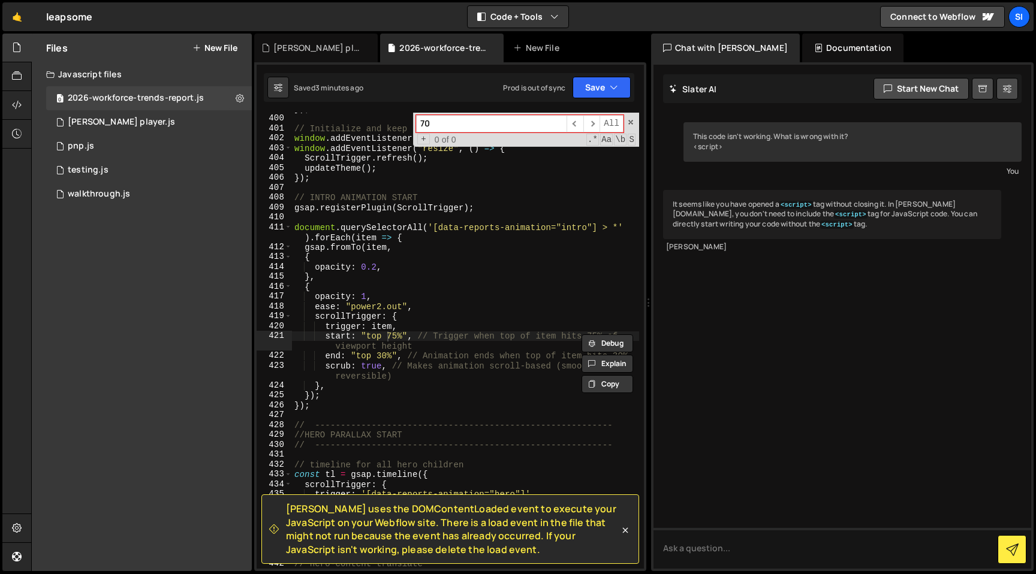
type input "7"
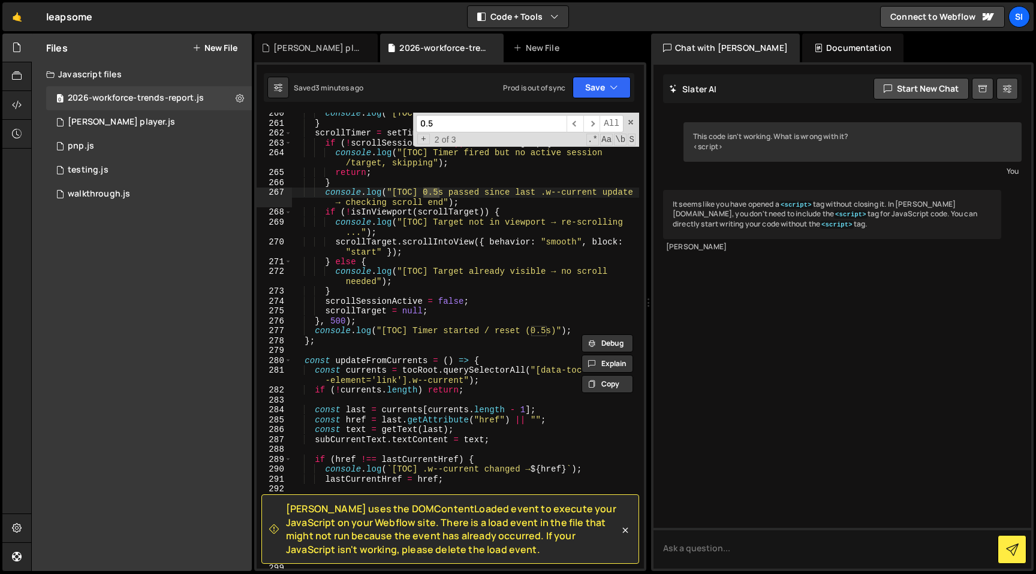
scroll to position [2937, 0]
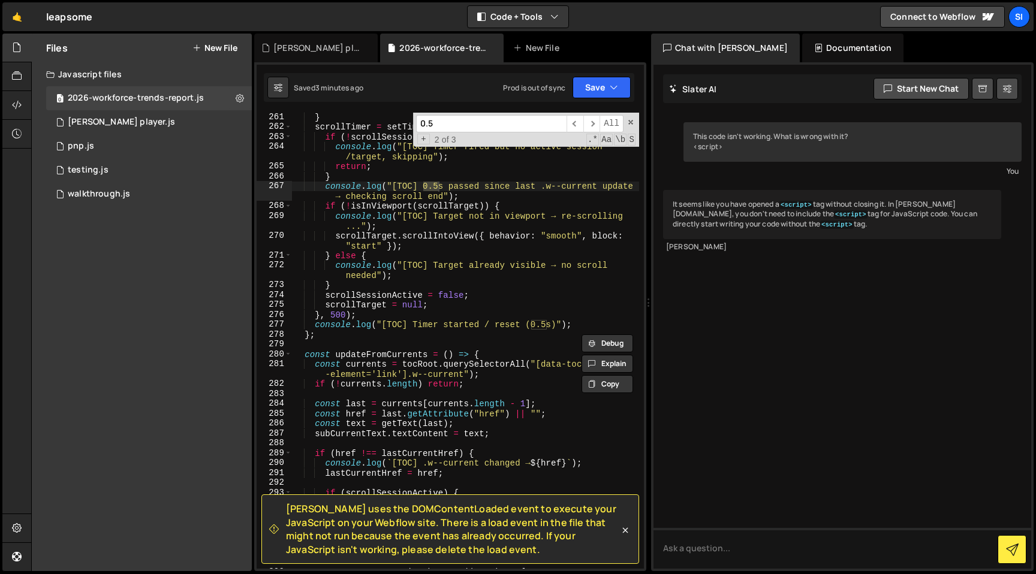
type input "0.5"
type textarea "}, 500);"
click at [338, 312] on div "} scrollTimer = setTimeout (( ) => { if ( ! scrollSessionActive || ! scrollTarg…" at bounding box center [465, 350] width 347 height 476
type input "6"
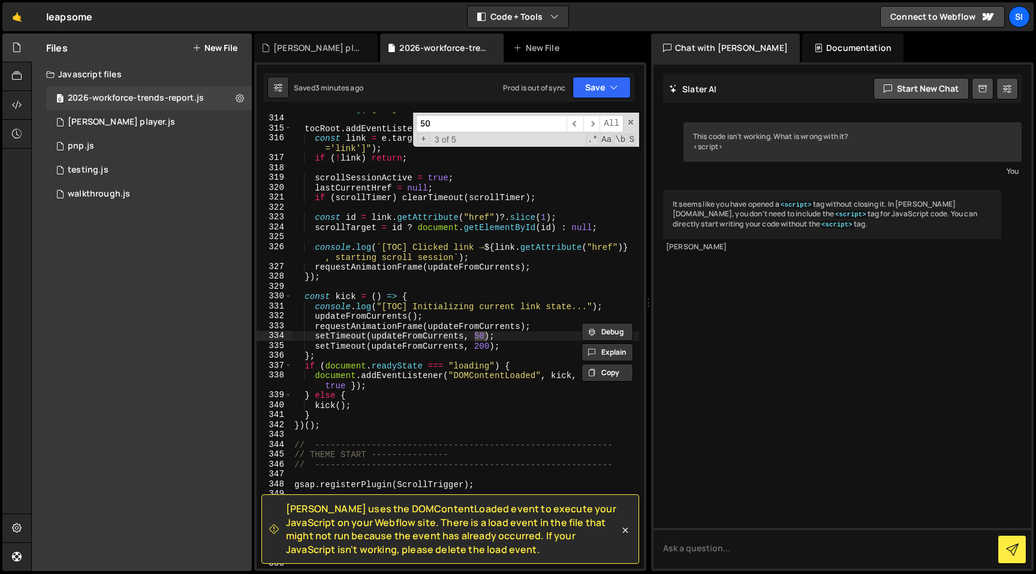
scroll to position [2907, 0]
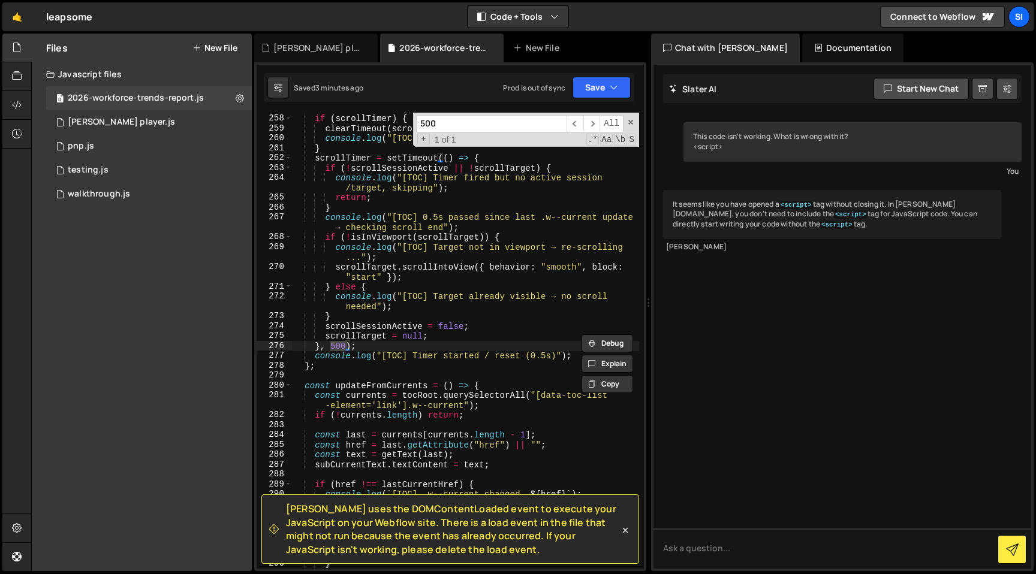
type input "500"
click at [336, 342] on div "const resetTimer = ( ) => { if ( scrollTimer ) { clearTimeout ( scrollTimer ) ;…" at bounding box center [465, 341] width 347 height 456
click at [389, 202] on div "const resetTimer = ( ) => { if ( scrollTimer ) { clearTimeout ( scrollTimer ) ;…" at bounding box center [465, 342] width 347 height 476
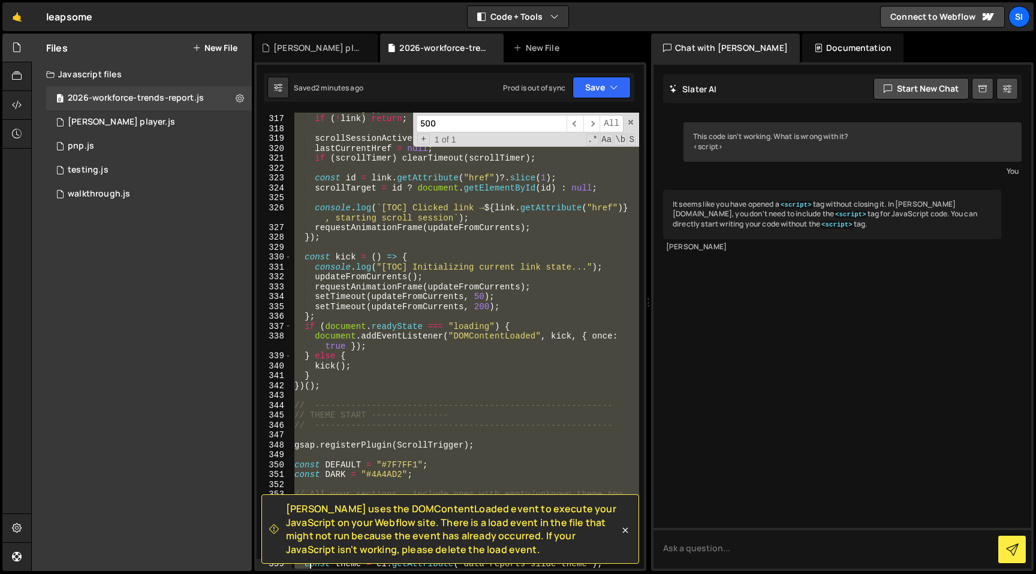
scroll to position [3648, 0]
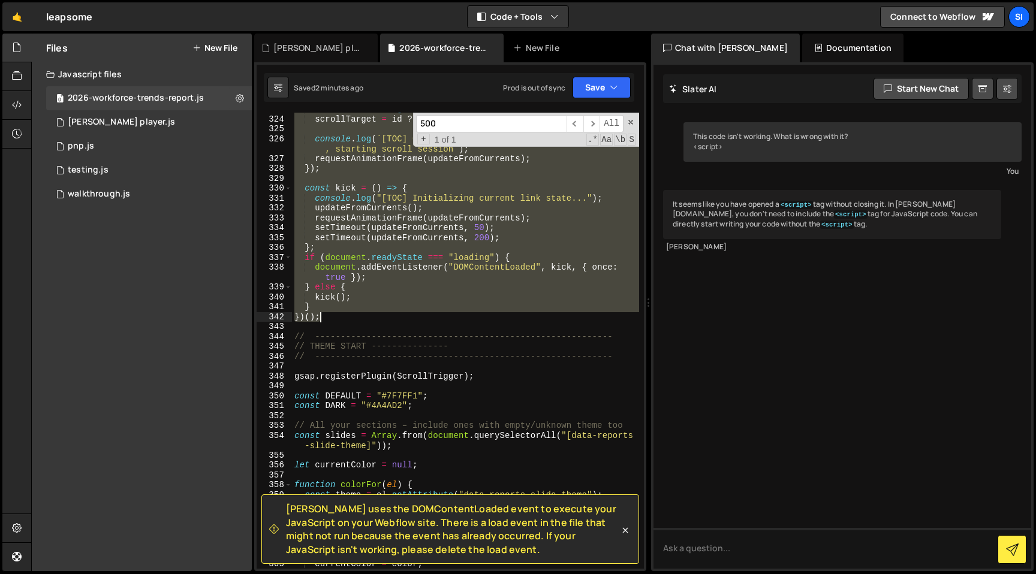
drag, startPoint x: 296, startPoint y: 316, endPoint x: 438, endPoint y: 316, distance: 141.4
click at [438, 316] on div "const id = link . getAttribute ( "href" ) ?. slice ( 1 ) ; scrollTarget = id ? …" at bounding box center [465, 342] width 347 height 476
type textarea "} })();"
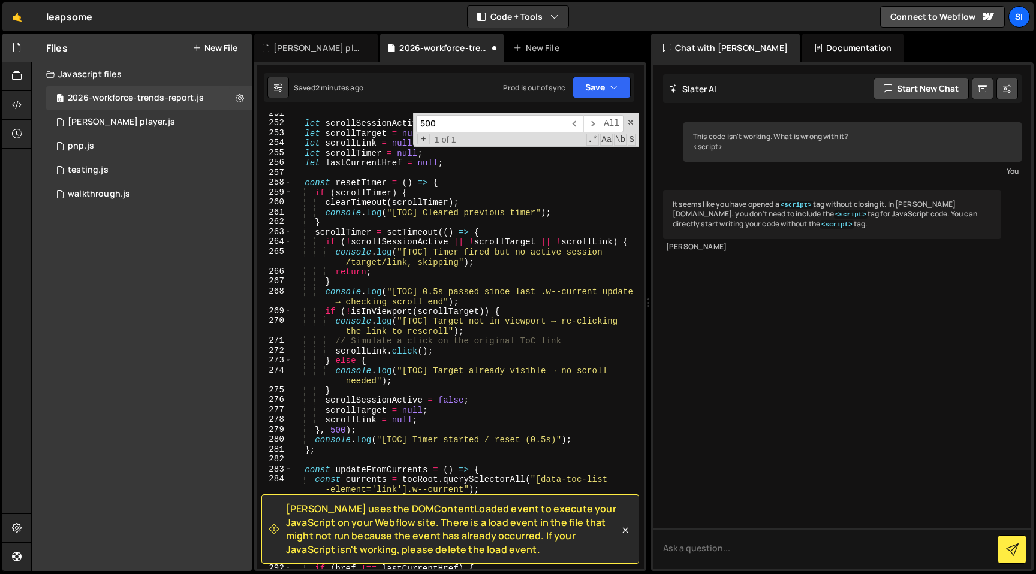
scroll to position [2838, 0]
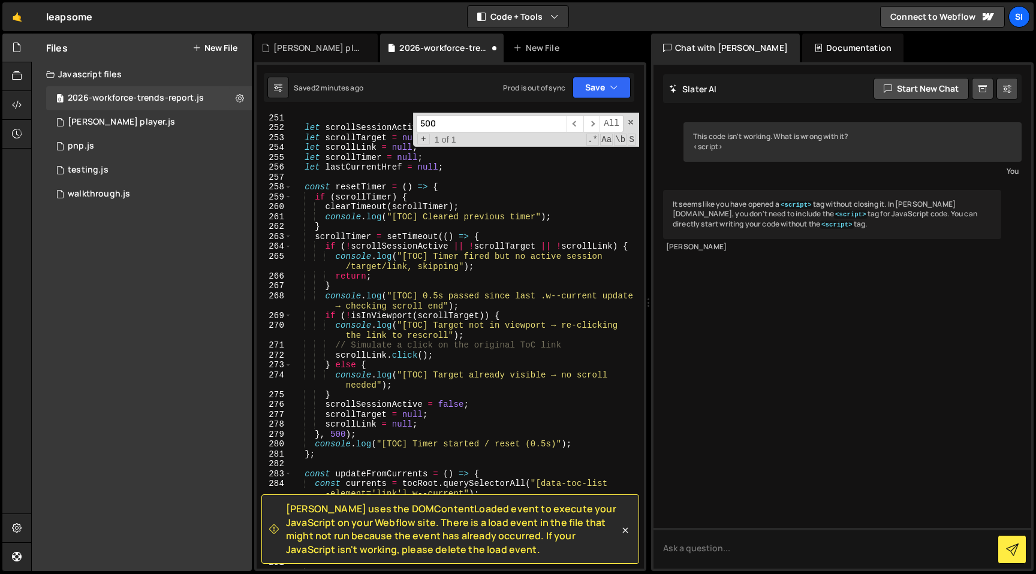
click at [481, 123] on input "500" at bounding box center [491, 123] width 150 height 17
click at [332, 430] on div "} ; let scrollSessionActive = false ; let scrollTarget = null ; let scrollLink …" at bounding box center [465, 341] width 347 height 456
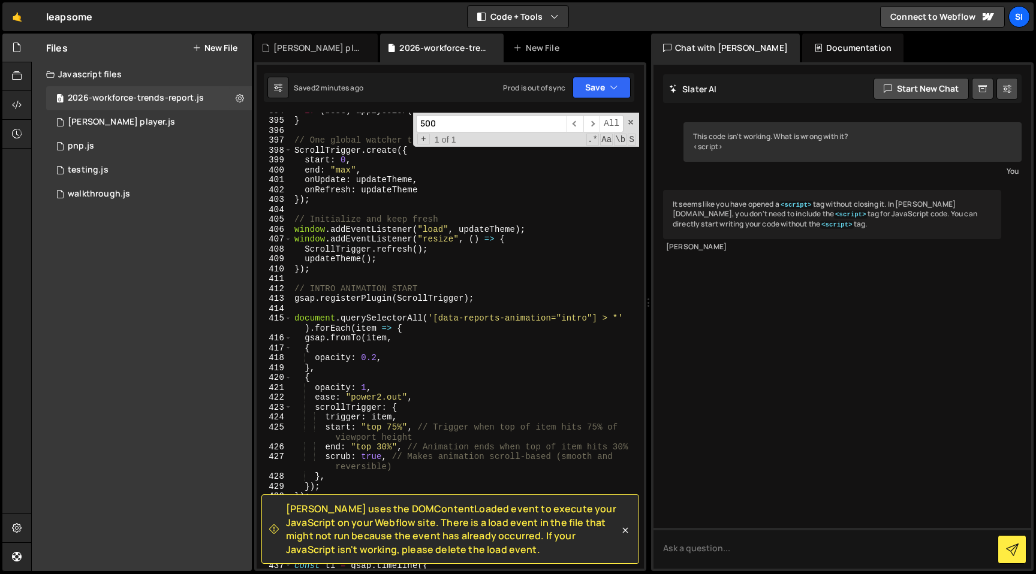
scroll to position [4530, 0]
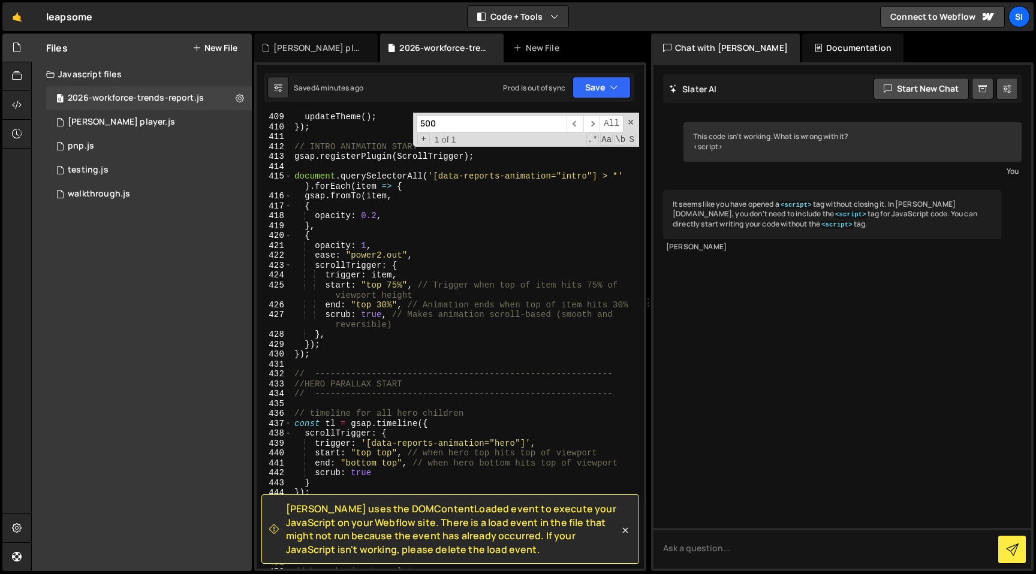
click at [386, 258] on div "updateTheme ( ) ; }) ; // INTRO ANIMATION START gsap . registerPlugin ( ScrollT…" at bounding box center [465, 350] width 347 height 476
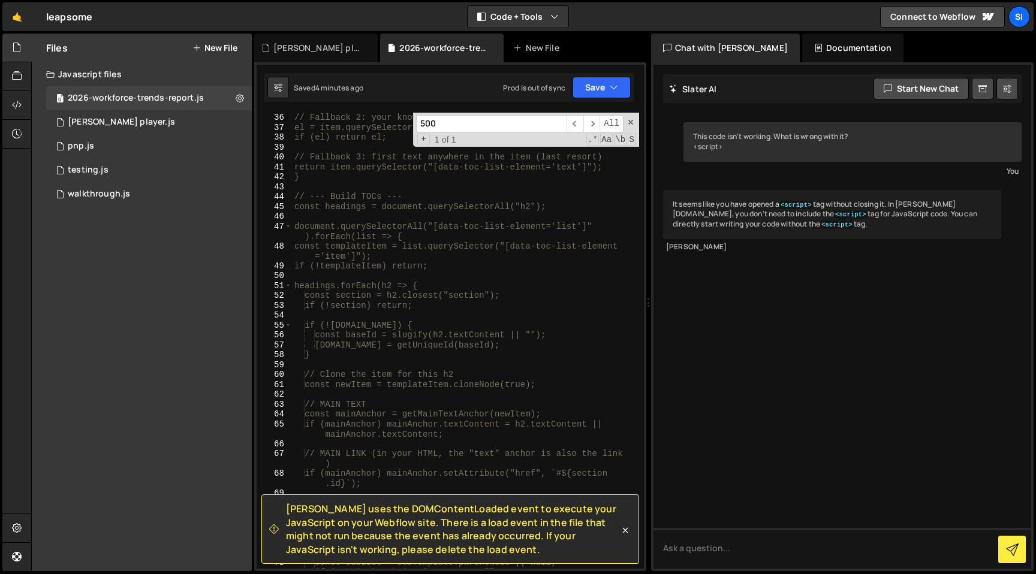
scroll to position [192, 0]
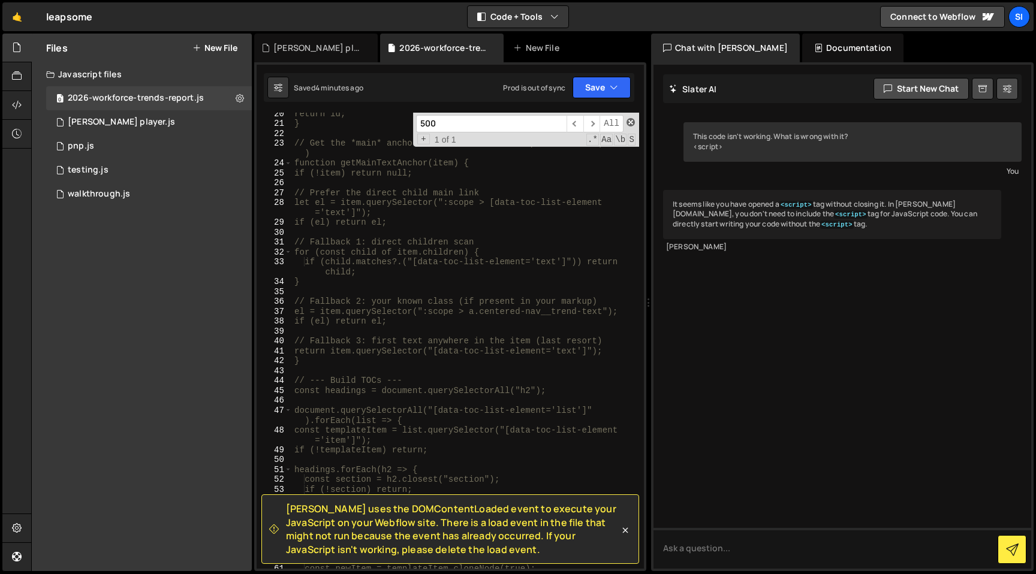
click at [627, 121] on span at bounding box center [630, 122] width 8 height 8
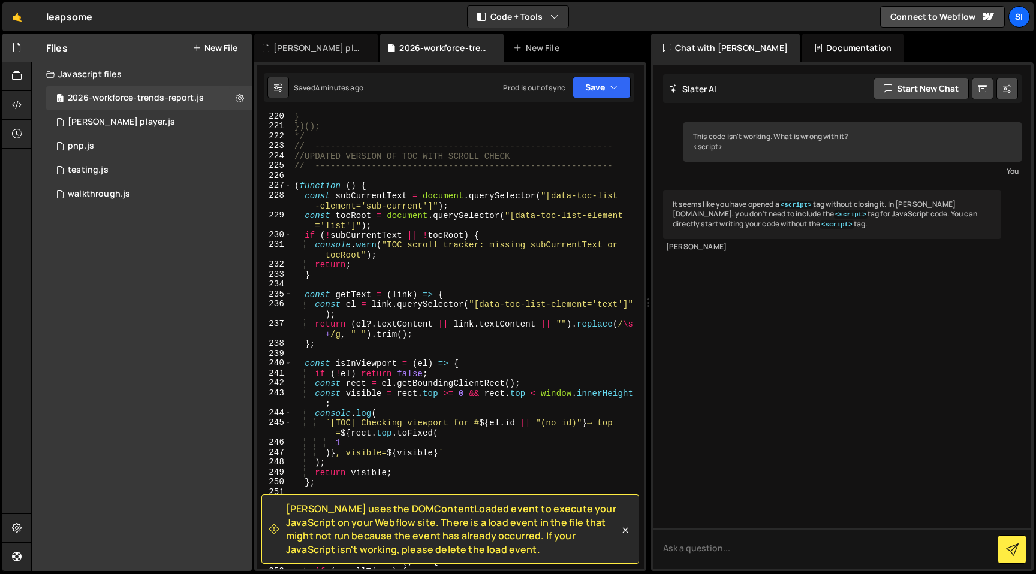
scroll to position [2464, 0]
click at [390, 170] on div "} })(); */ // ---------------------------------------------------------- //UPDA…" at bounding box center [465, 349] width 347 height 476
type textarea "// ----------------------------------------------------------"
click at [386, 175] on div "} })(); */ // ---------------------------------------------------------- //UPDA…" at bounding box center [465, 349] width 347 height 476
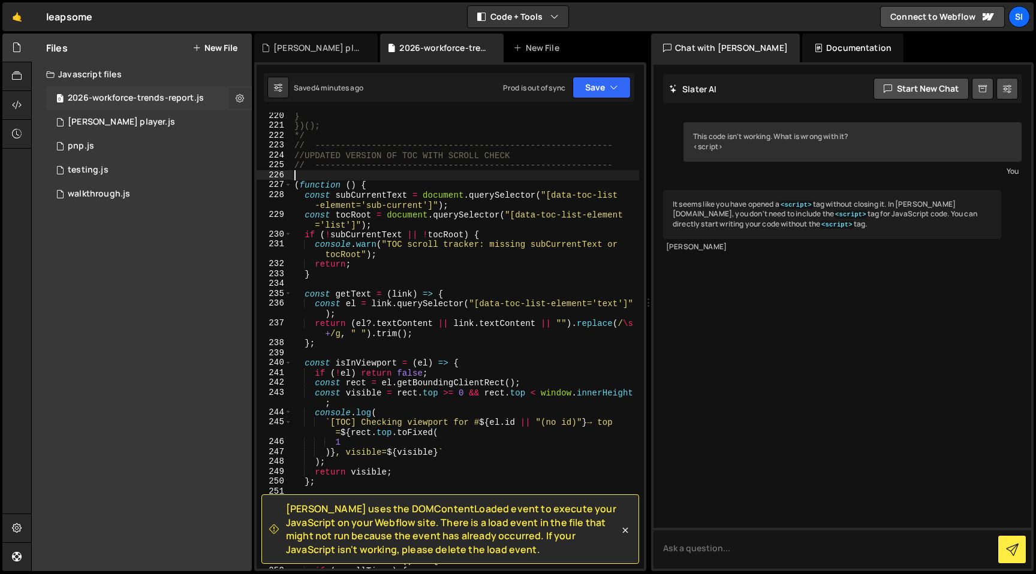
click at [236, 98] on icon at bounding box center [240, 97] width 8 height 11
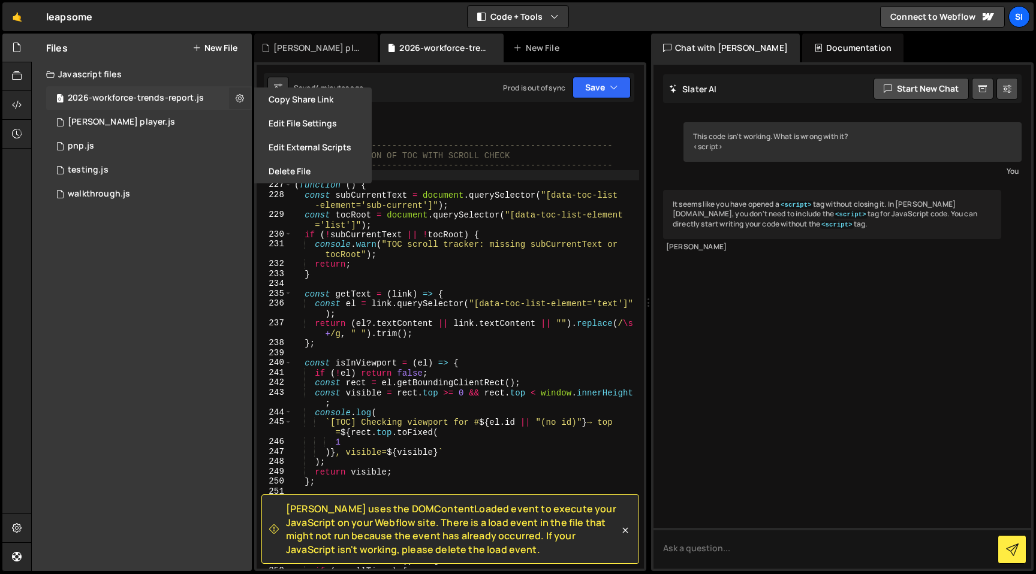
click at [236, 98] on icon at bounding box center [240, 97] width 8 height 11
click at [617, 88] on icon "button" at bounding box center [614, 88] width 8 height 12
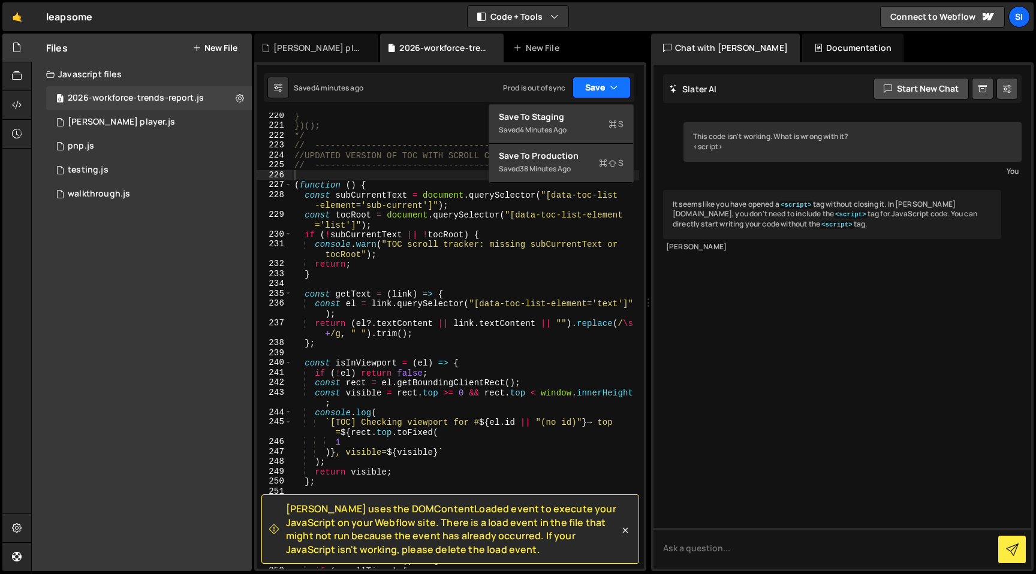
click at [618, 87] on button "Save" at bounding box center [601, 88] width 58 height 22
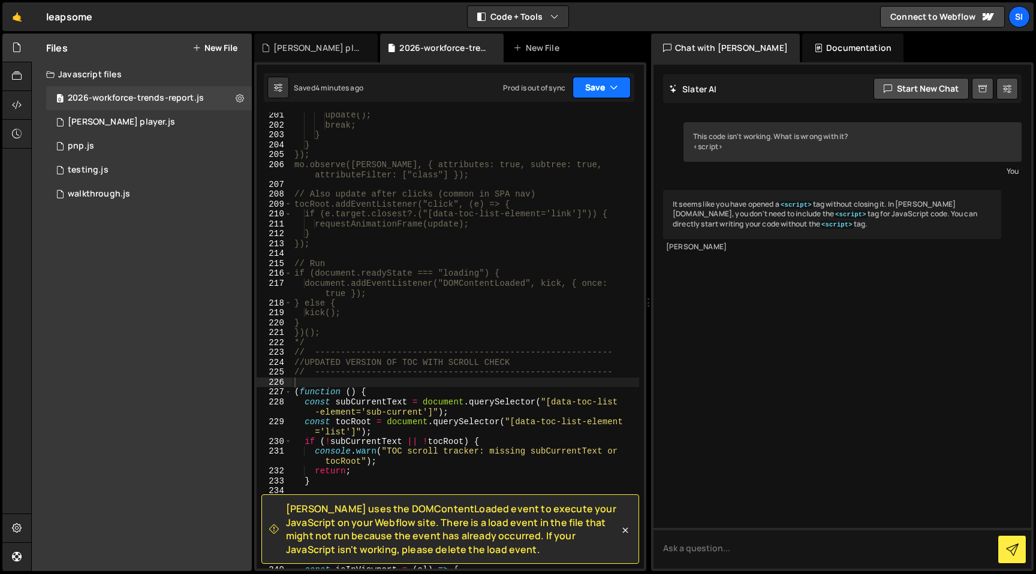
scroll to position [2270, 0]
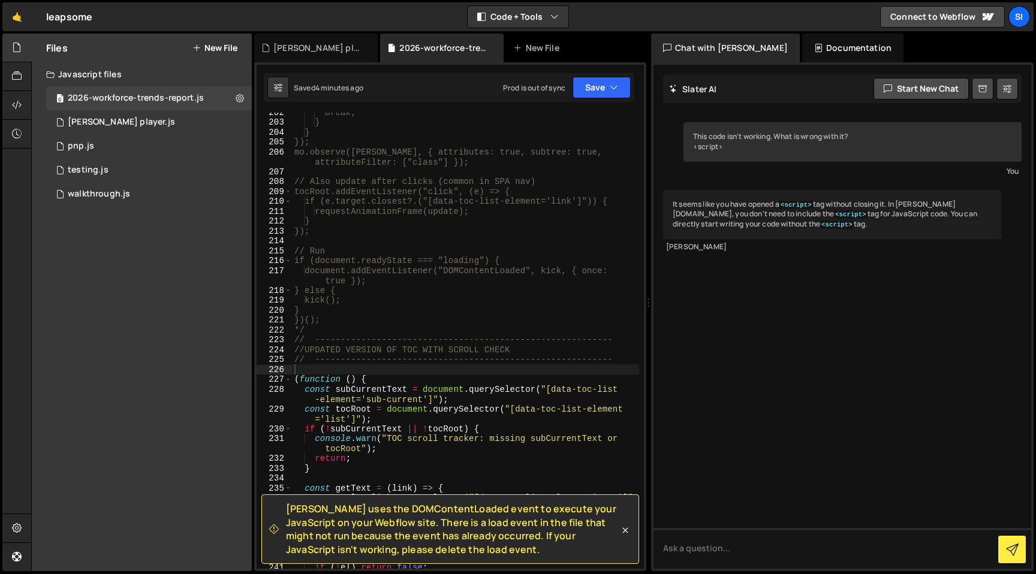
click at [481, 365] on div "break; } } }); mo.observe([PERSON_NAME], { attributes: true, subtree: true, att…" at bounding box center [465, 345] width 347 height 476
type textarea "/*"
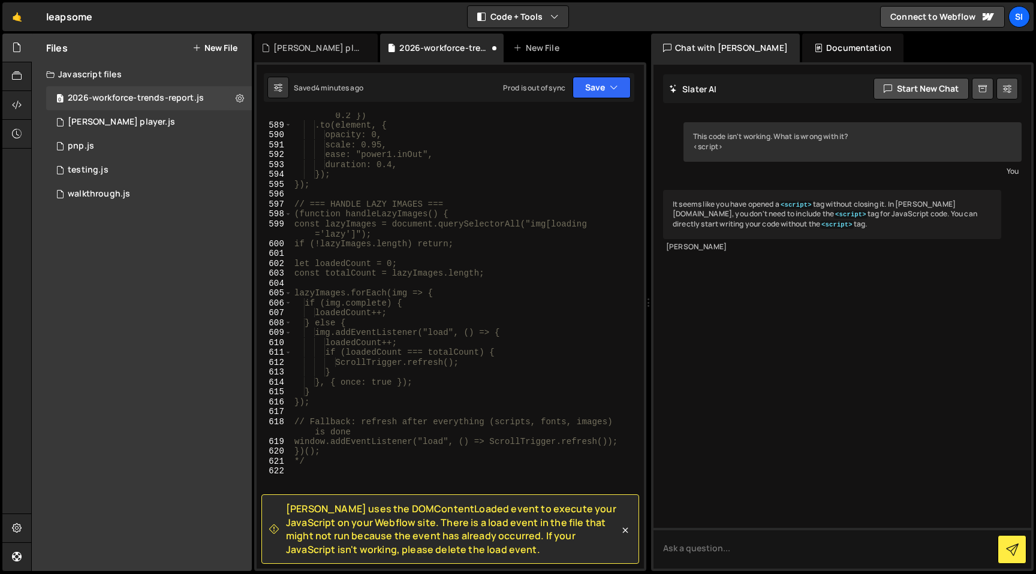
scroll to position [6521, 0]
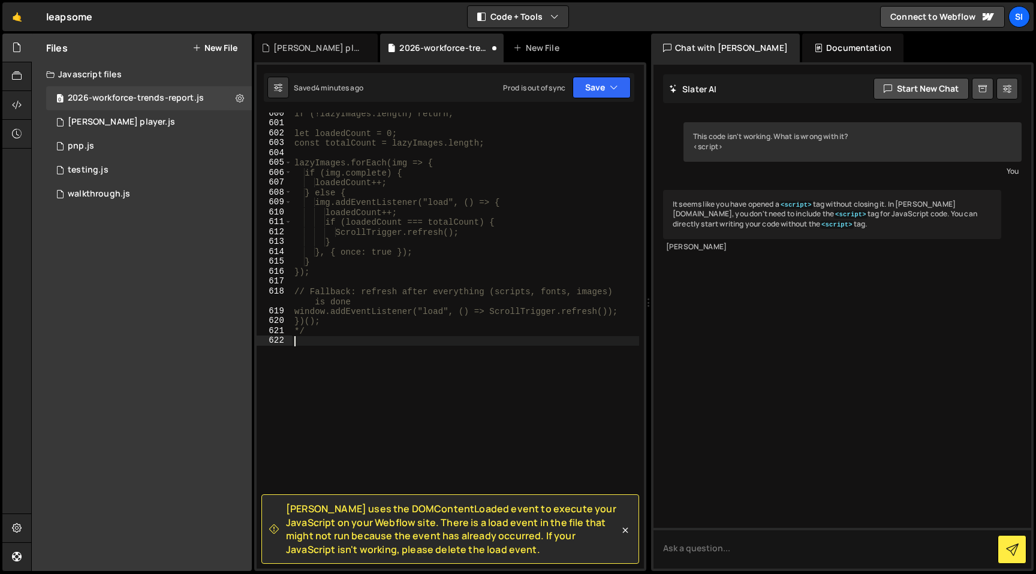
click at [471, 443] on div "if (!lazyImages.length) return; let loadedCount = 0; const totalCount = lazyIma…" at bounding box center [465, 346] width 347 height 476
drag, startPoint x: 359, startPoint y: 336, endPoint x: 286, endPoint y: 336, distance: 72.5
click at [289, 336] on div "600 601 602 603 604 605 606 607 608 609 610 611 612 613 614 615 616 617 618 619…" at bounding box center [450, 341] width 387 height 456
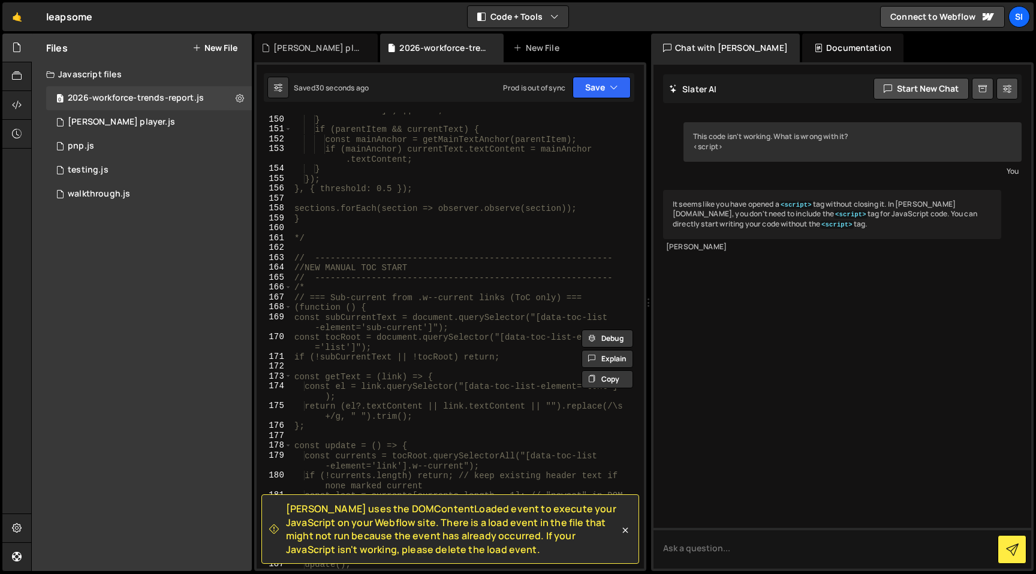
scroll to position [1524, 0]
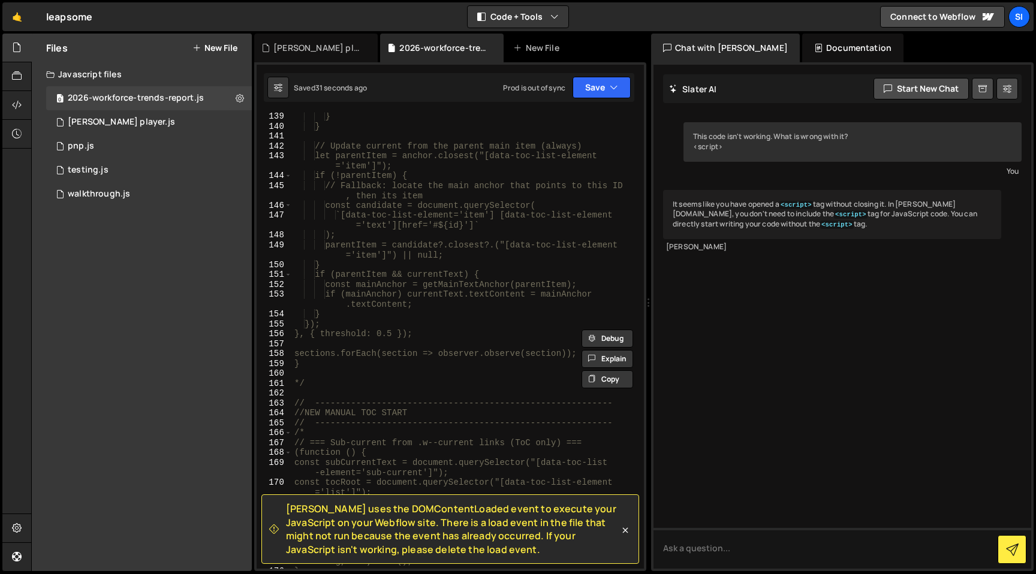
click at [422, 253] on div "} } // Update current from the parent main item (always) let parentItem = ancho…" at bounding box center [465, 349] width 347 height 476
type textarea "parentItem = candidate?.closest?.("[data-toc-list-element='item']") || null;"
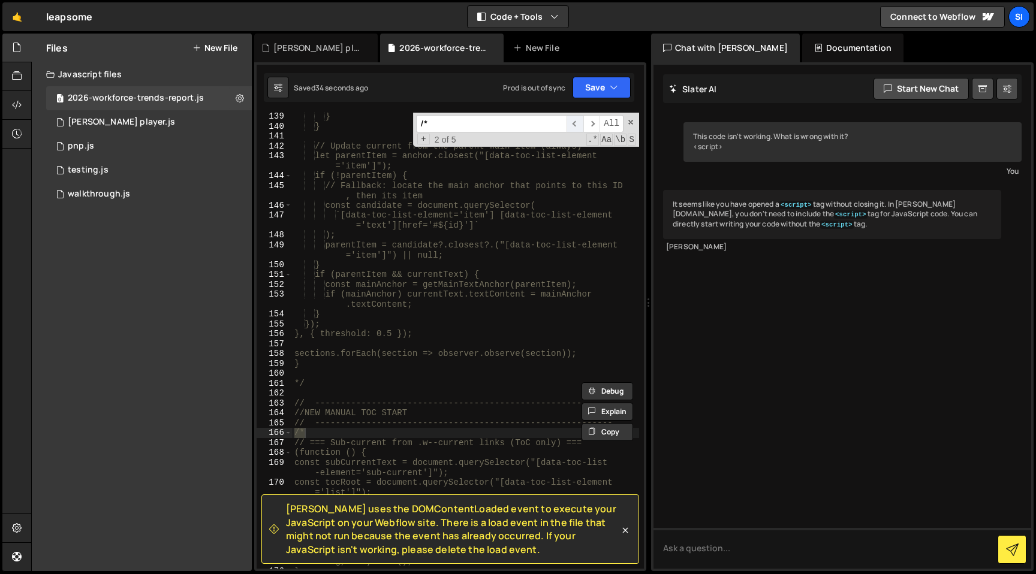
type input "/*"
click at [576, 120] on span "​" at bounding box center [574, 123] width 17 height 17
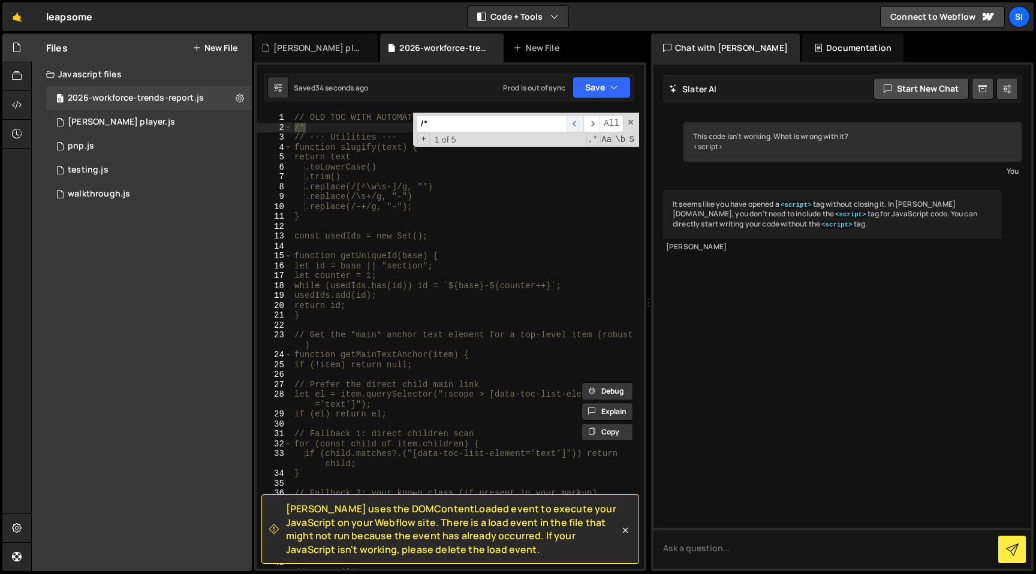
scroll to position [0, 0]
click at [596, 127] on span "​" at bounding box center [591, 123] width 17 height 17
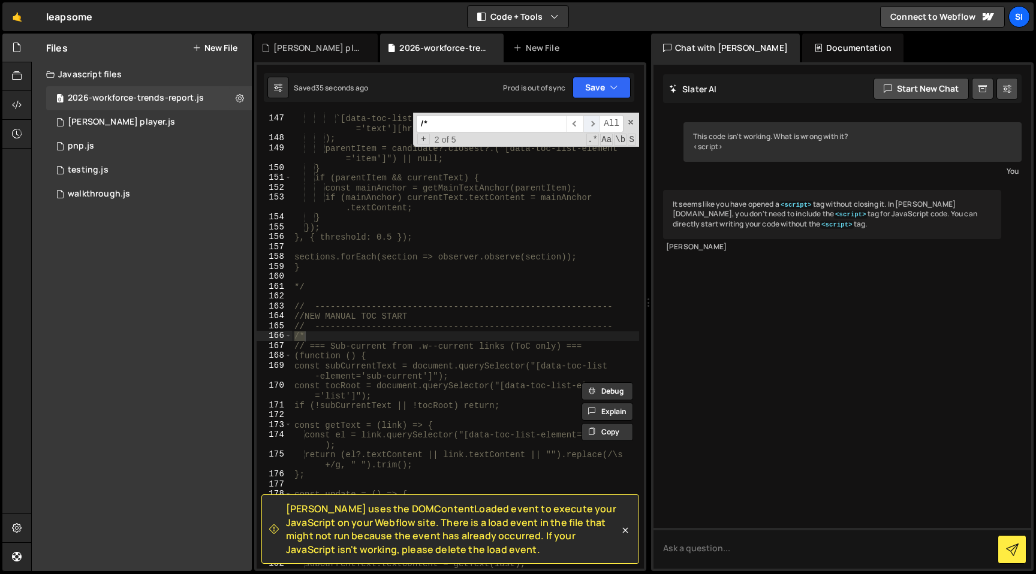
scroll to position [1621, 0]
click at [569, 127] on span "​" at bounding box center [574, 123] width 17 height 17
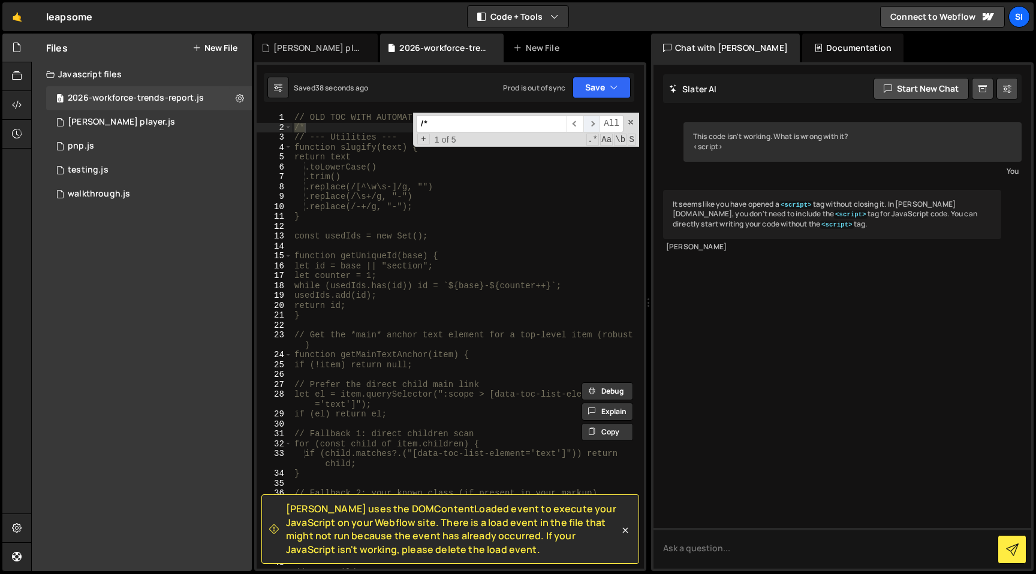
click at [596, 126] on span "​" at bounding box center [591, 123] width 17 height 17
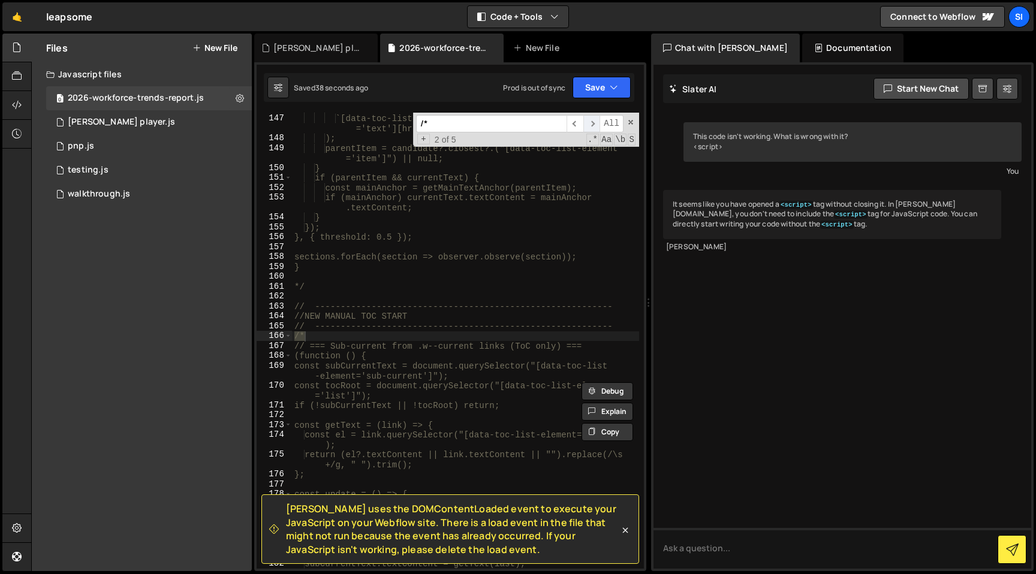
scroll to position [1621, 0]
click at [326, 340] on div "const candidate = document.querySelector( `[data-toc-list-element='item'] [data…" at bounding box center [465, 341] width 347 height 456
type textarea "/"
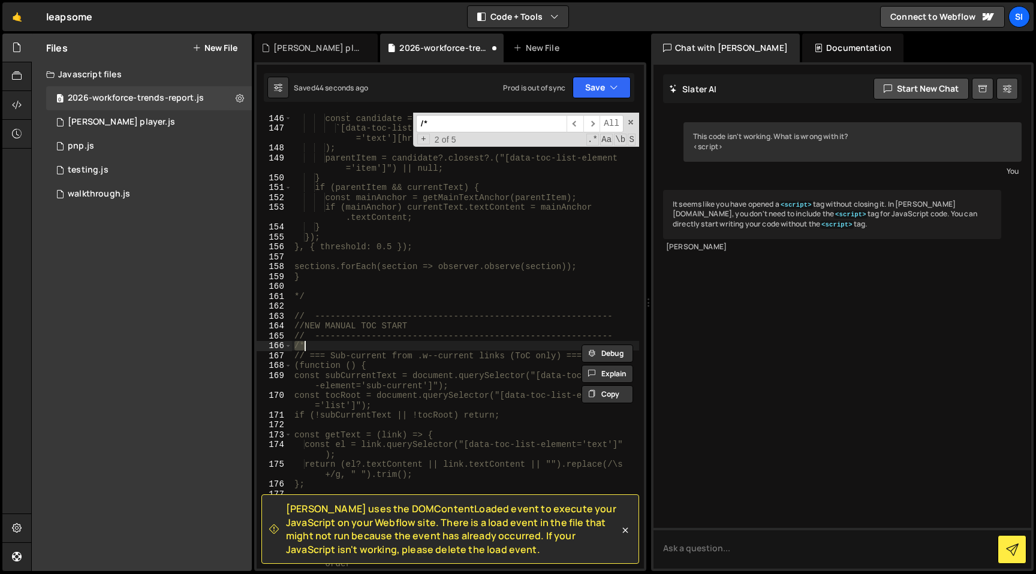
type textarea "*/"
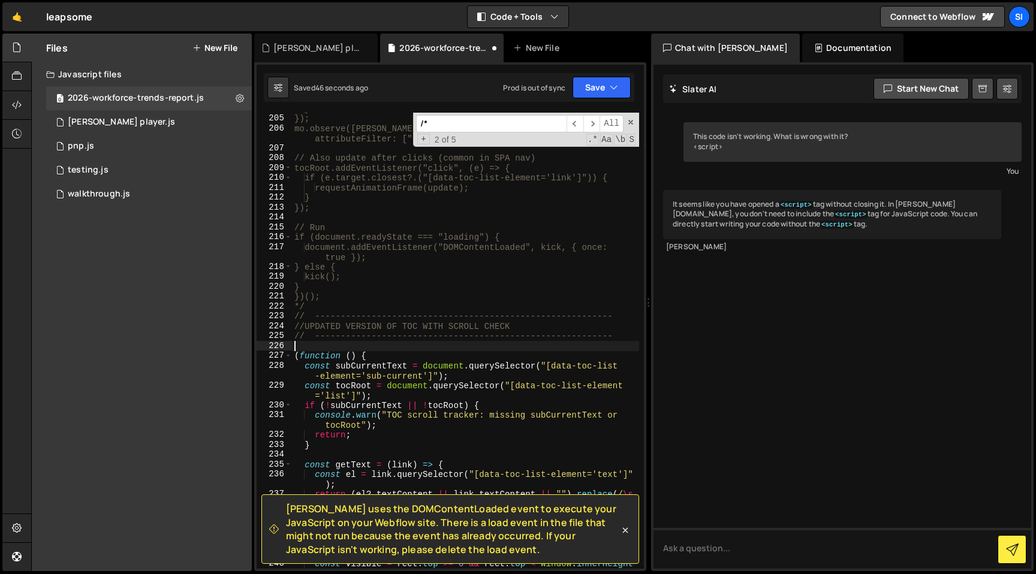
scroll to position [2294, 0]
type textarea "*/"
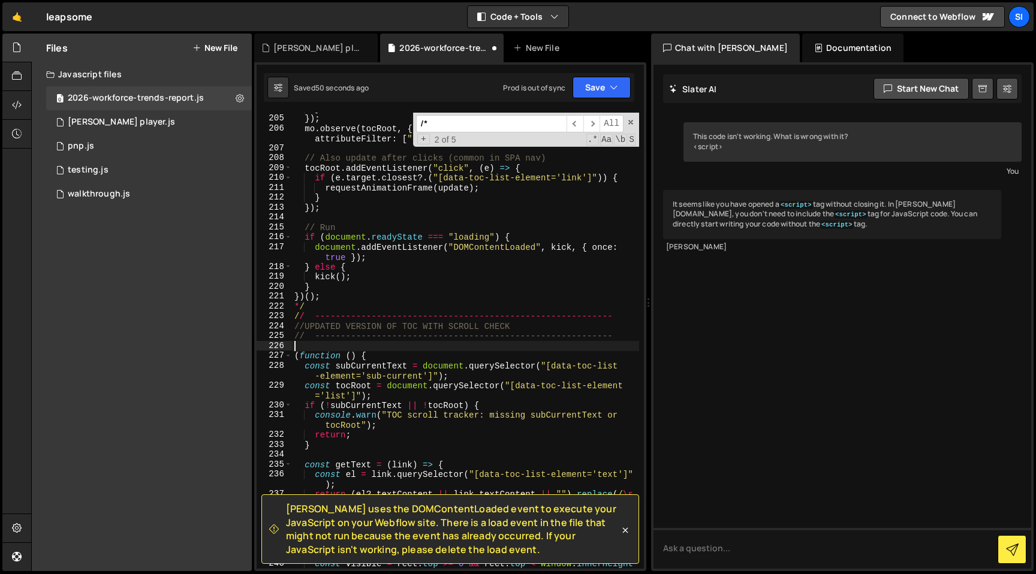
type textarea "/*"
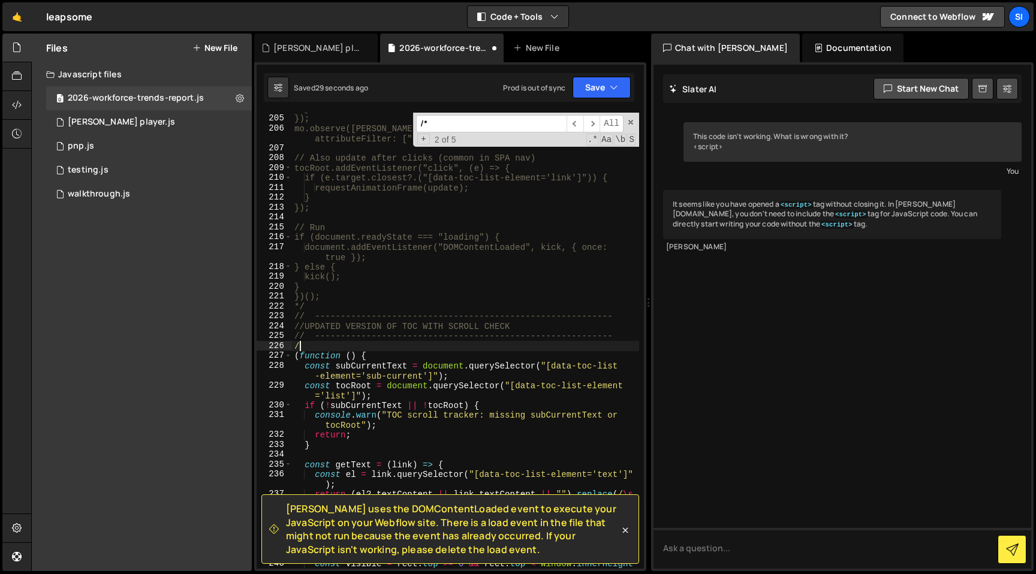
type textarea "/*"
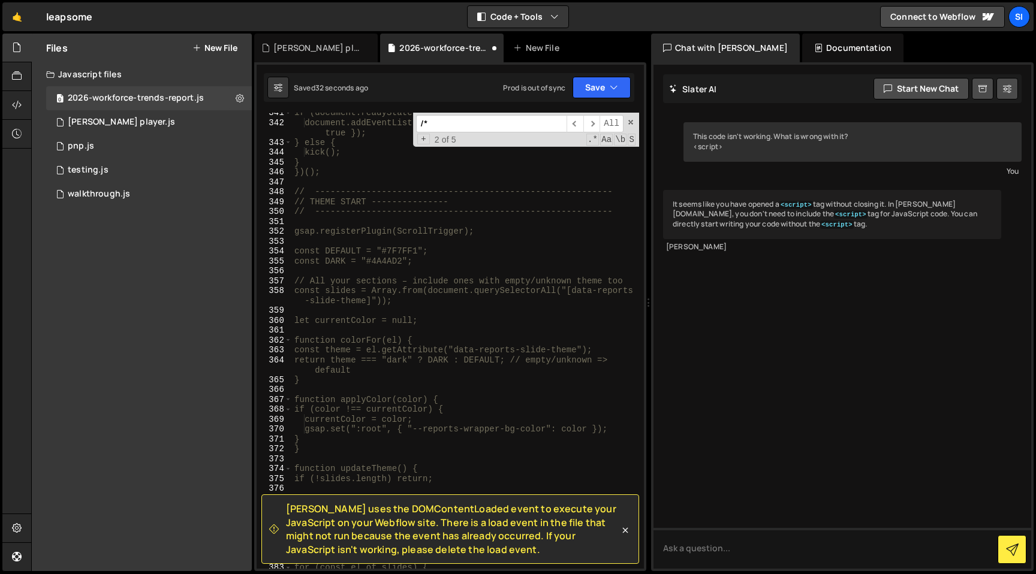
scroll to position [3843, 0]
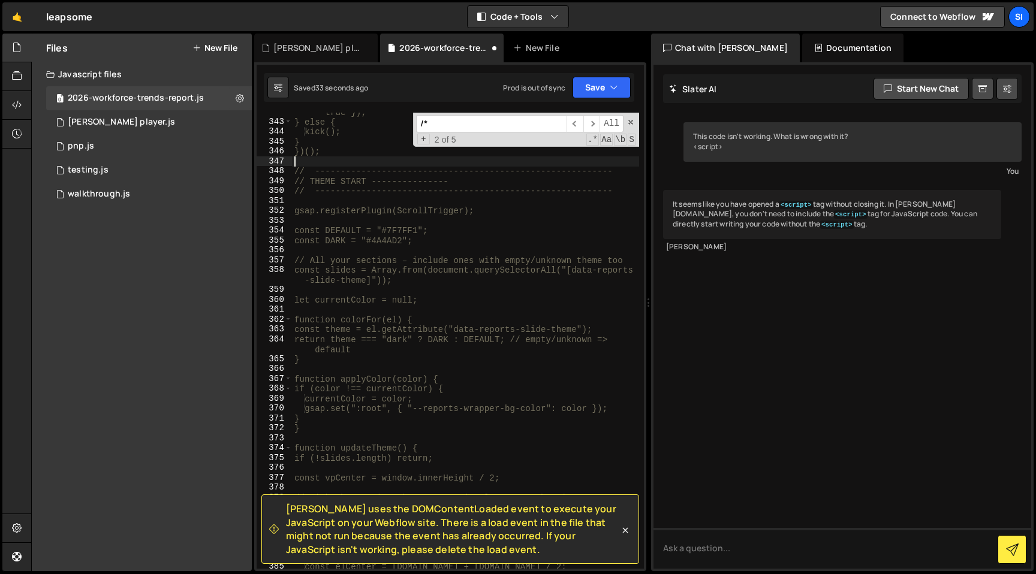
click at [328, 160] on div "document.addEventListener("DOMContentLoaded", kick, { once: true }); } else { k…" at bounding box center [465, 340] width 347 height 486
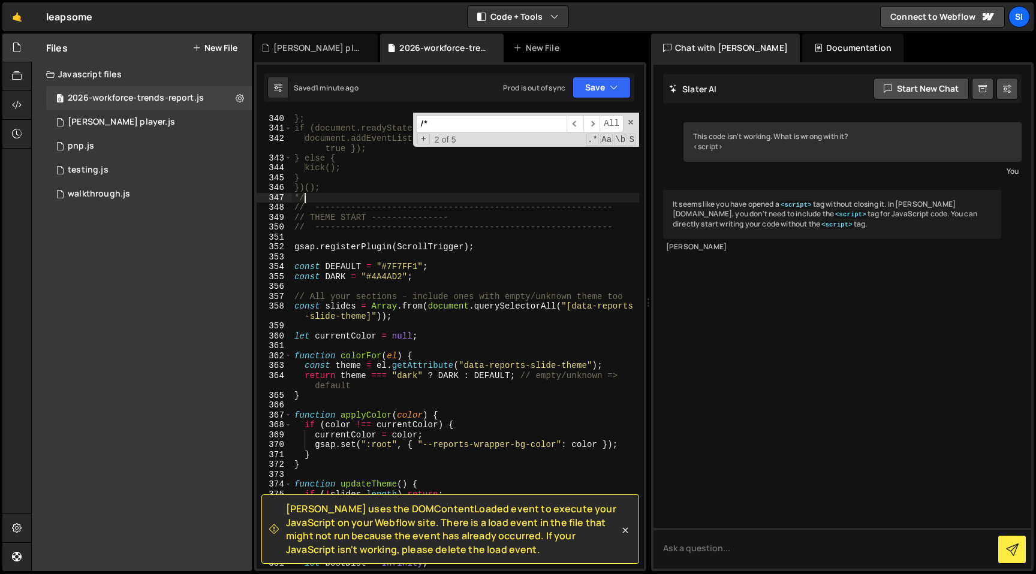
type textarea "*/"
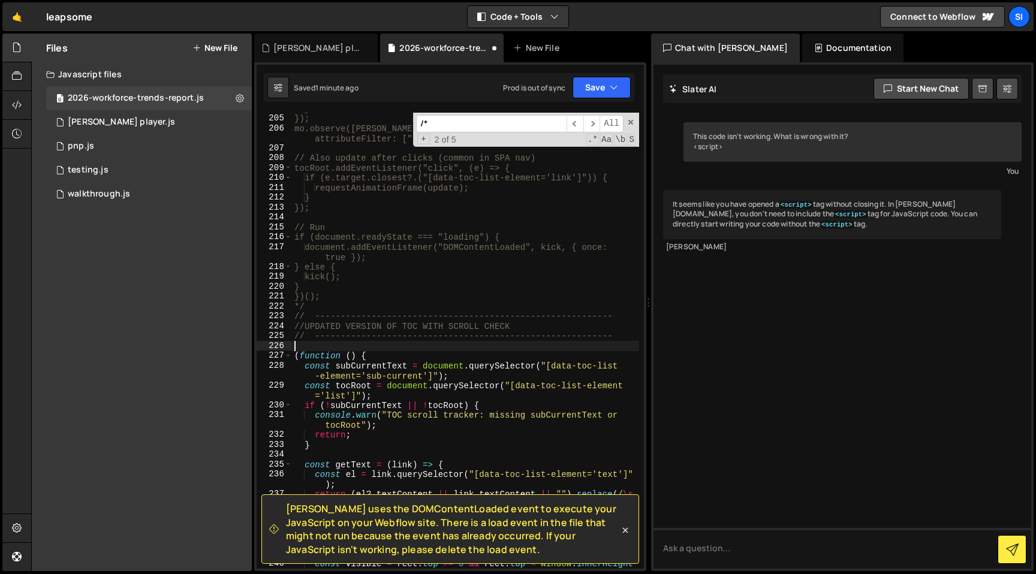
scroll to position [2294, 0]
type textarea "/*"
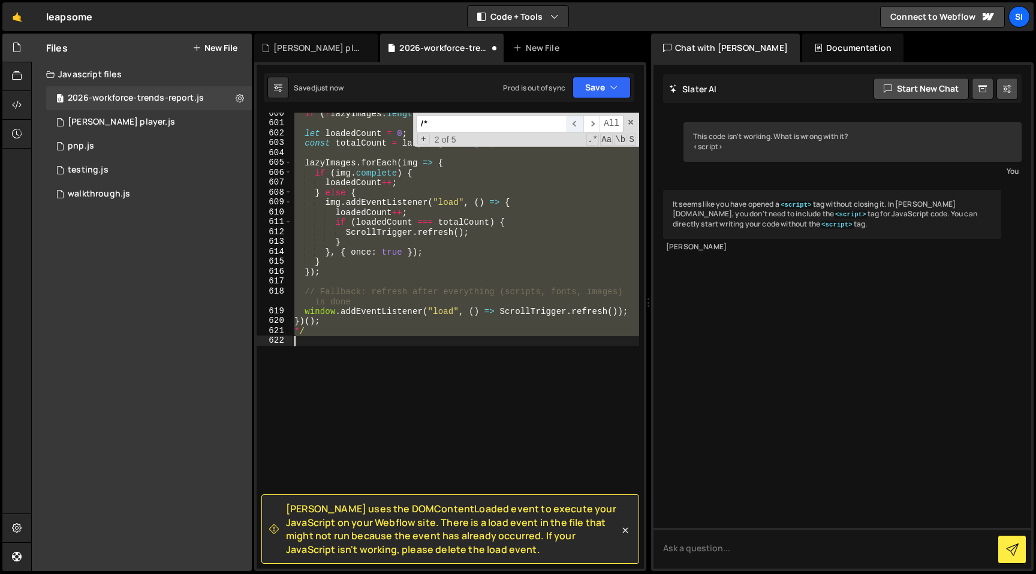
click at [576, 128] on span "​" at bounding box center [574, 123] width 17 height 17
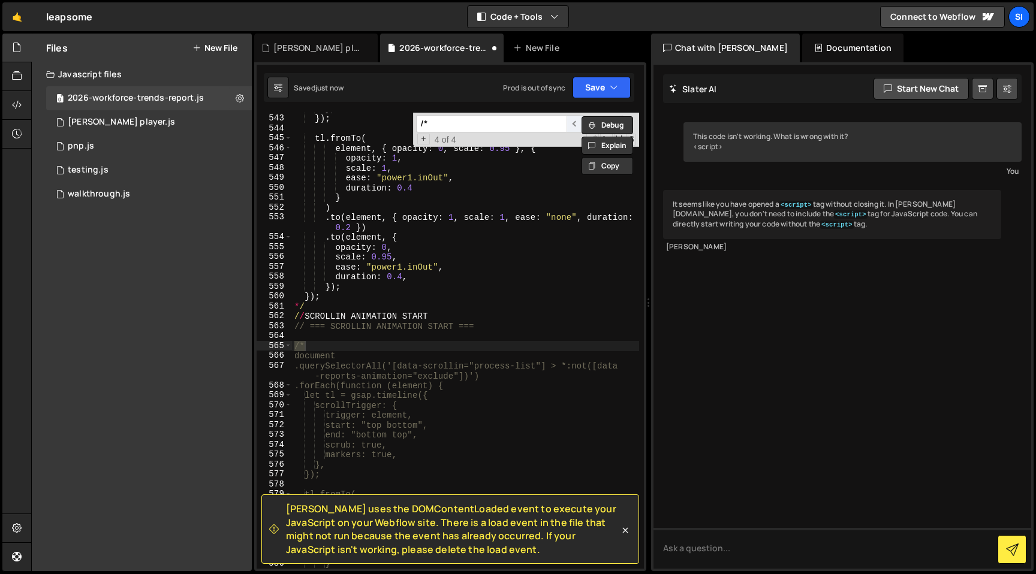
scroll to position [5913, 0]
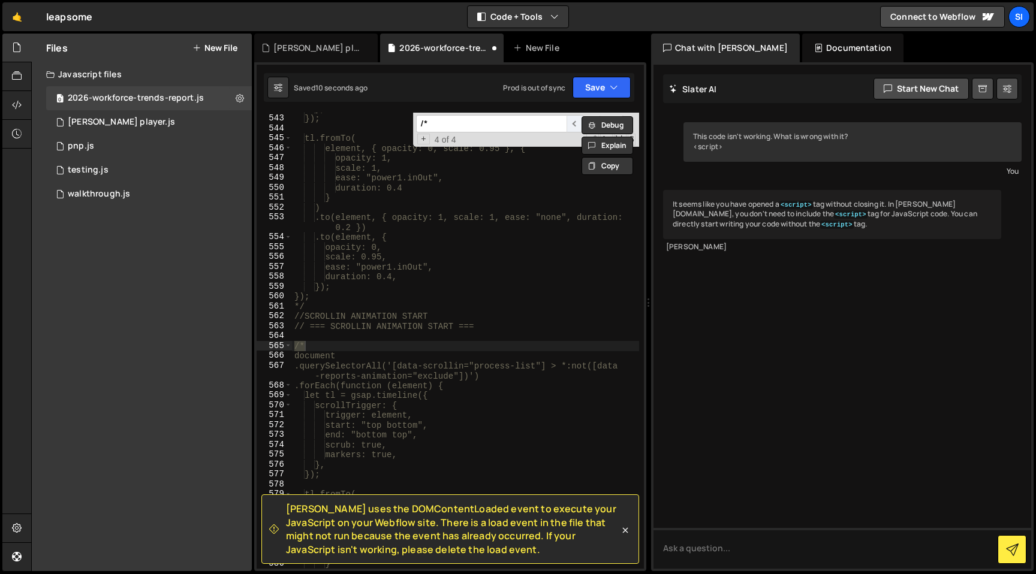
click at [572, 126] on span "​" at bounding box center [574, 123] width 17 height 17
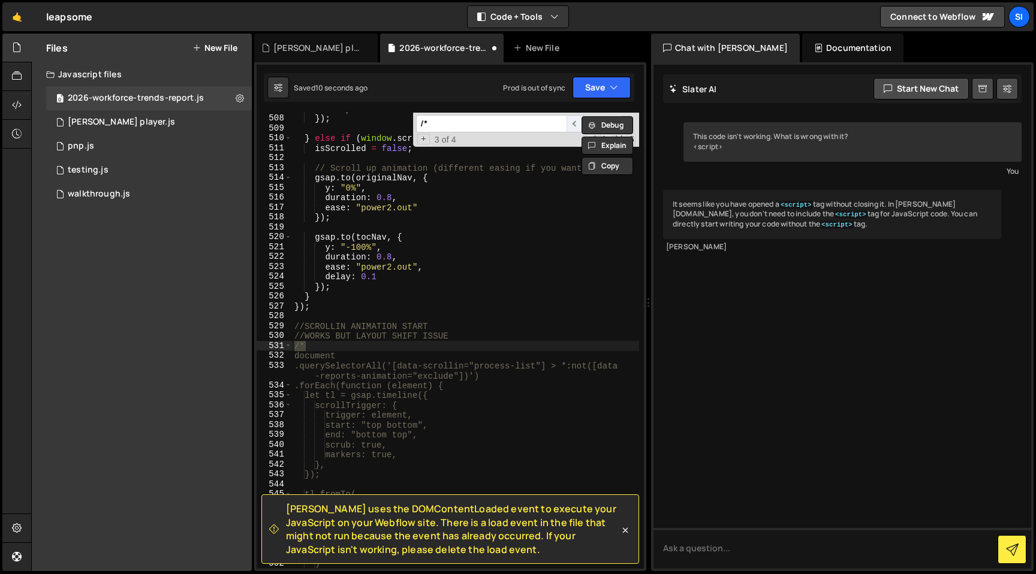
click at [572, 126] on span "​" at bounding box center [574, 123] width 17 height 17
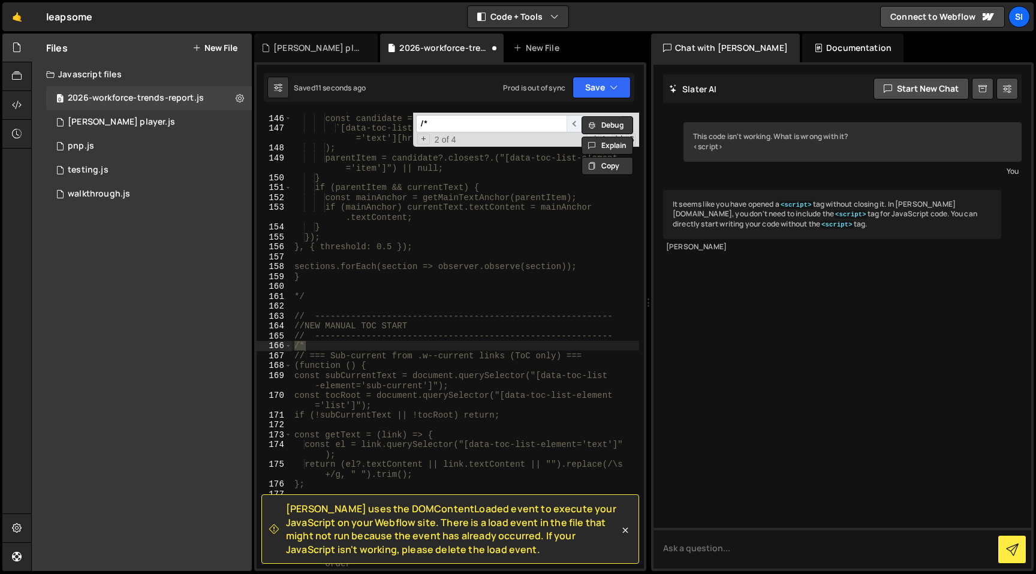
click at [572, 126] on span "​" at bounding box center [574, 123] width 17 height 17
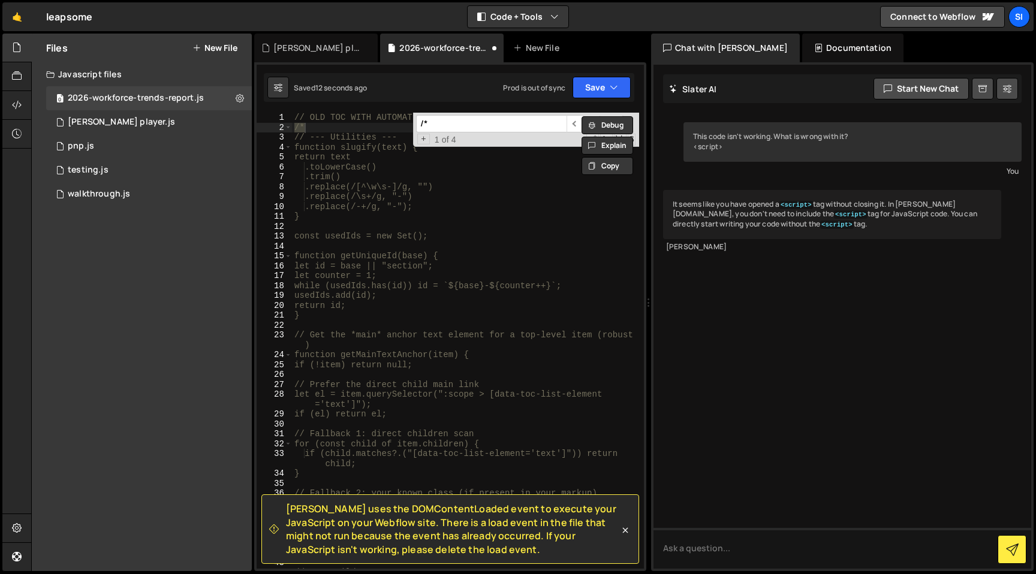
click at [571, 144] on div "+ 1 of 4 .* Aa \b S" at bounding box center [525, 140] width 219 height 10
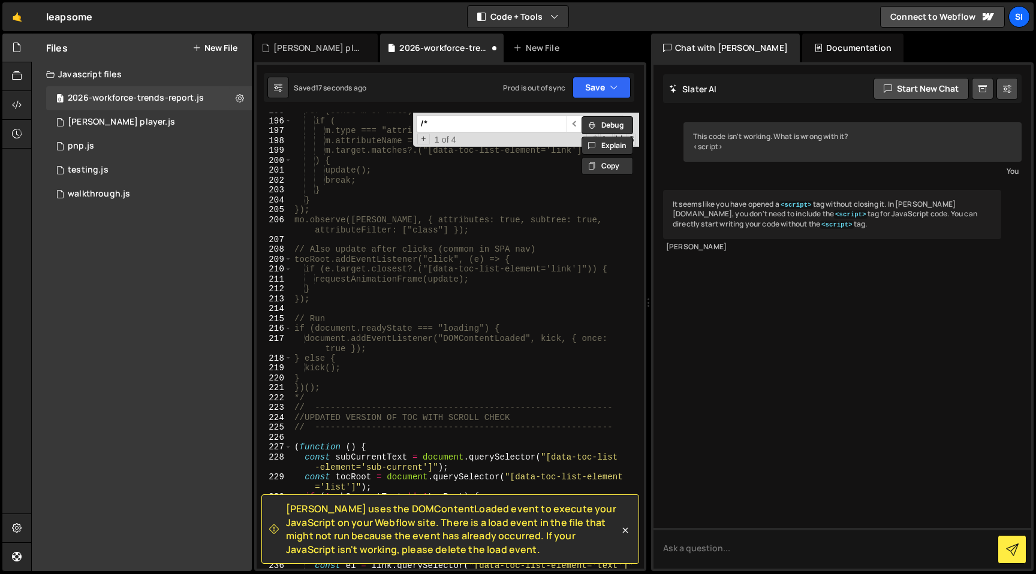
scroll to position [2200, 0]
type textarea "*/"
click at [346, 399] on div "for (const m of muts) { if ( m.type === "attributes" && m.attributeName === "cl…" at bounding box center [465, 351] width 347 height 486
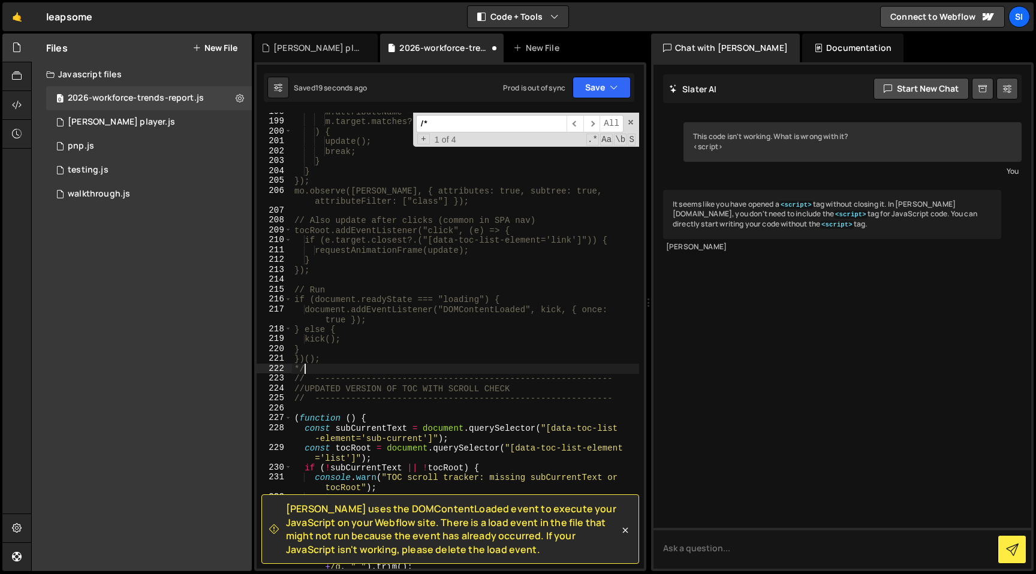
scroll to position [2231, 0]
click at [345, 409] on div "m.attributeName === "class" && m.target.matches?.("[data-toc-list-element='link…" at bounding box center [465, 345] width 347 height 476
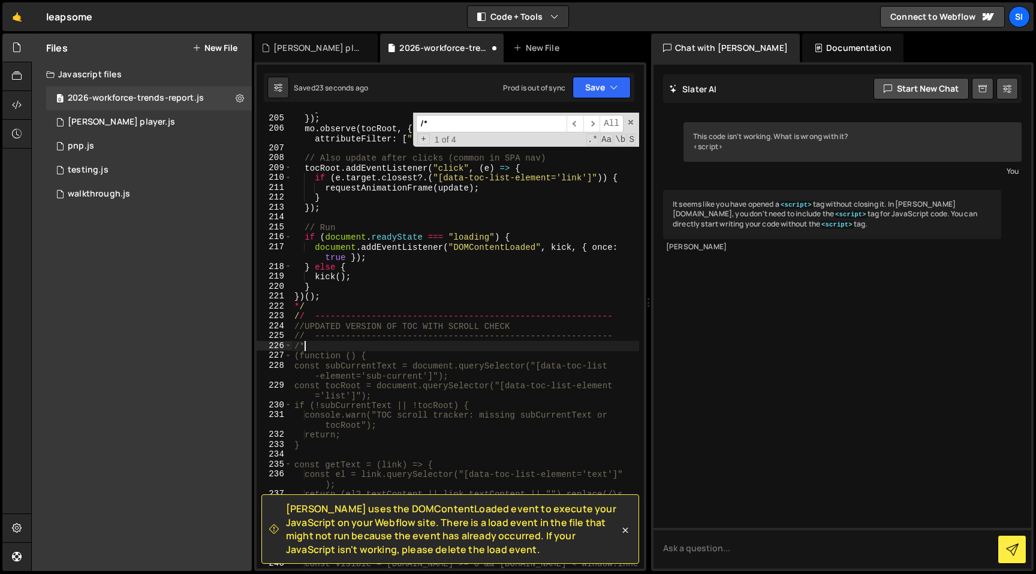
scroll to position [2294, 0]
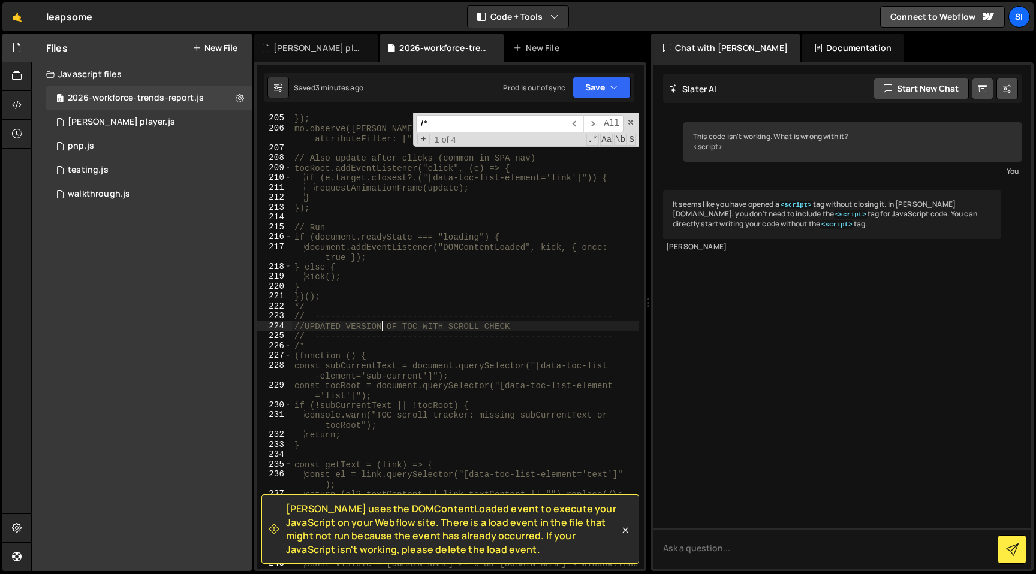
click at [380, 326] on div "} }); mo.observe([PERSON_NAME], { attributes: true, subtree: true, attributeFil…" at bounding box center [465, 347] width 347 height 486
type textarea "*/"
